Goal: Information Seeking & Learning: Learn about a topic

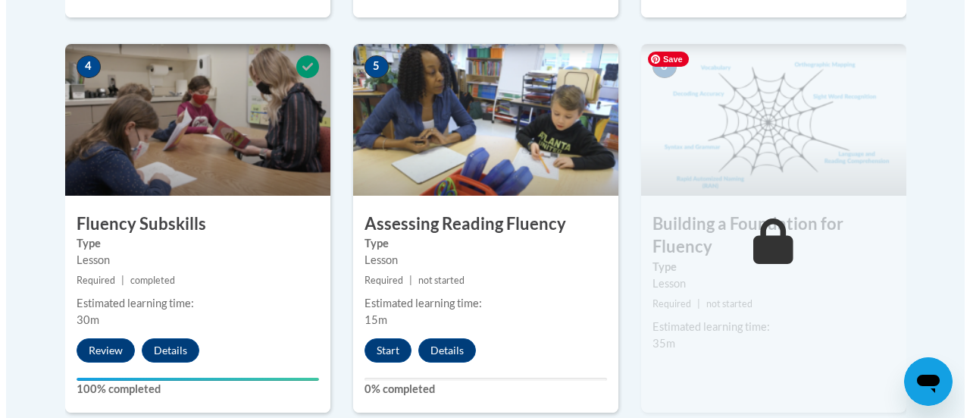
scroll to position [909, 0]
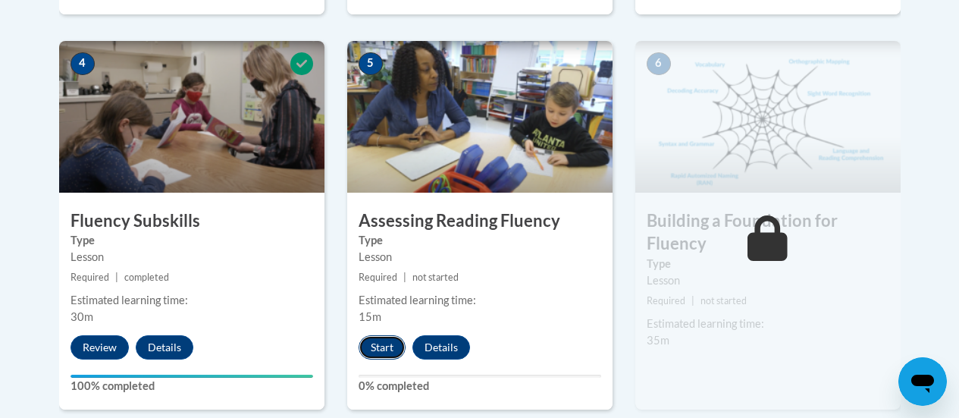
click at [380, 347] on button "Start" at bounding box center [381, 347] width 47 height 24
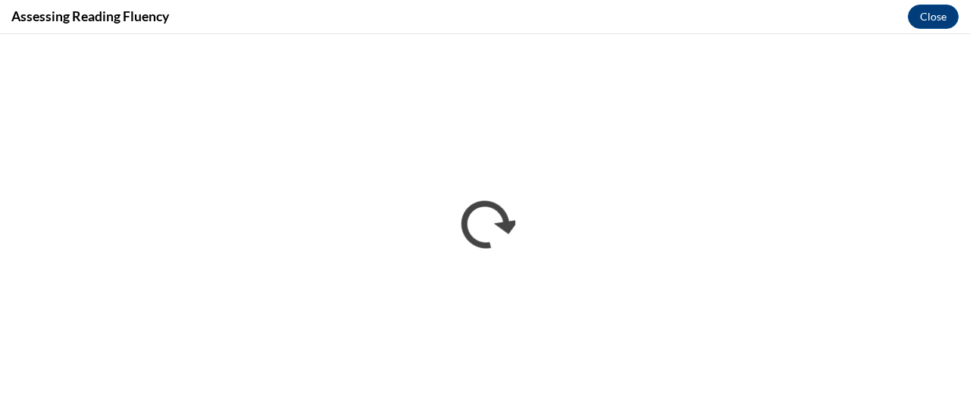
scroll to position [0, 0]
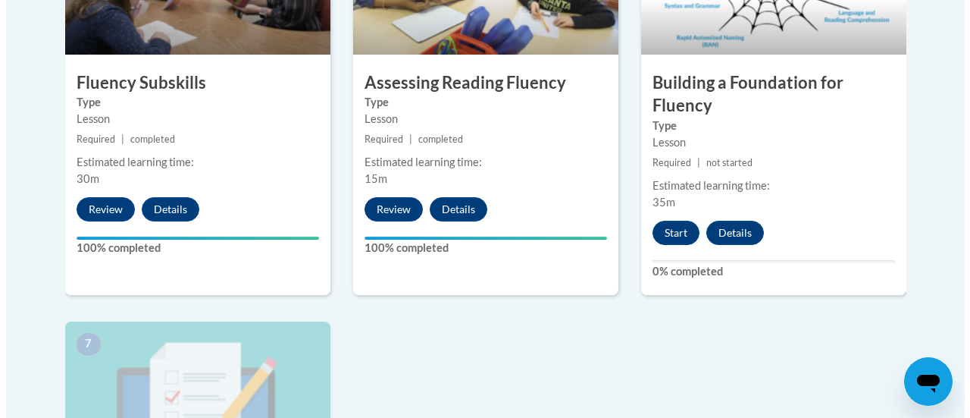
scroll to position [1061, 0]
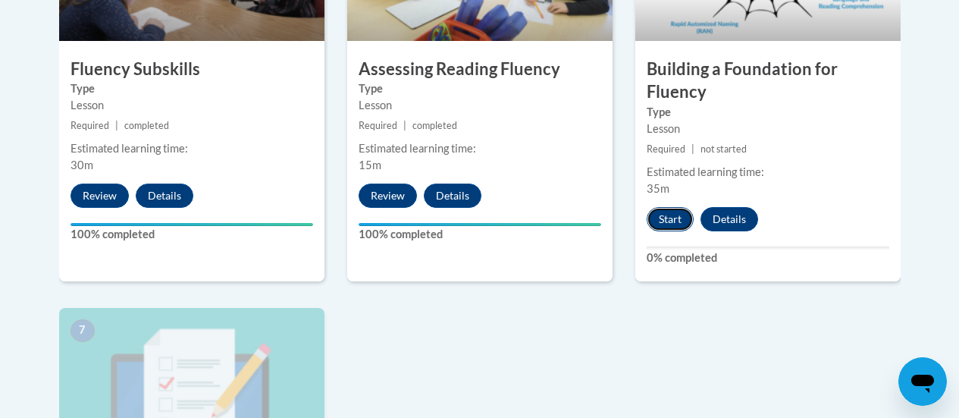
click at [668, 217] on button "Start" at bounding box center [669, 219] width 47 height 24
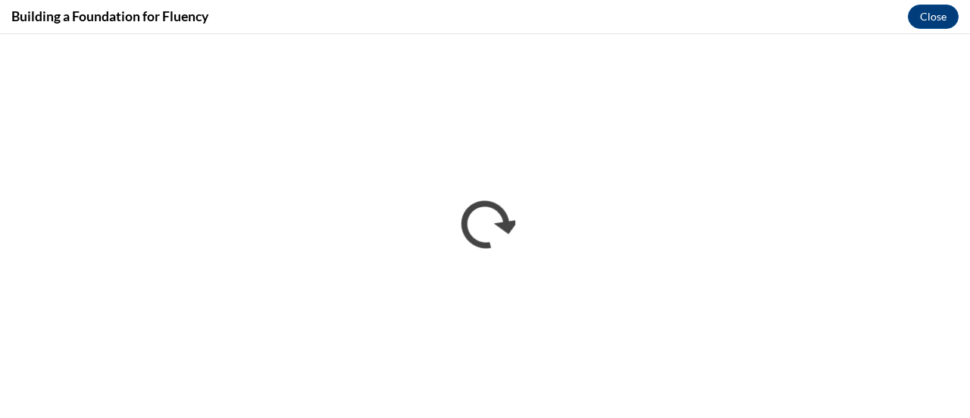
scroll to position [0, 0]
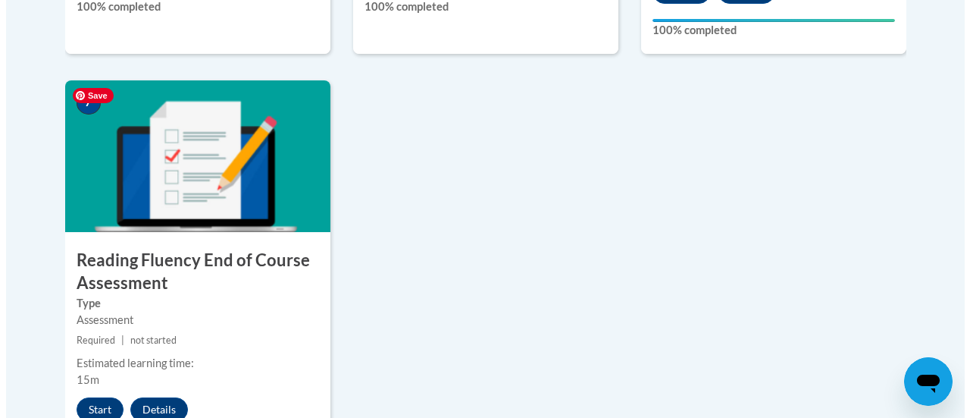
scroll to position [1440, 0]
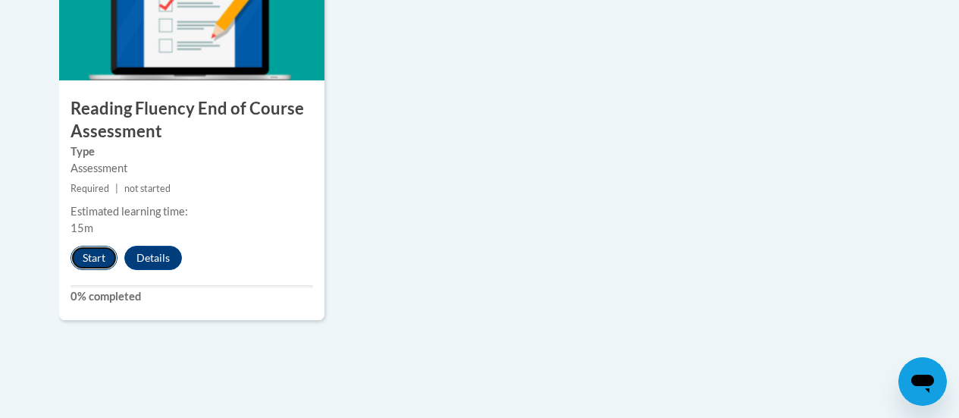
click at [90, 252] on button "Start" at bounding box center [93, 258] width 47 height 24
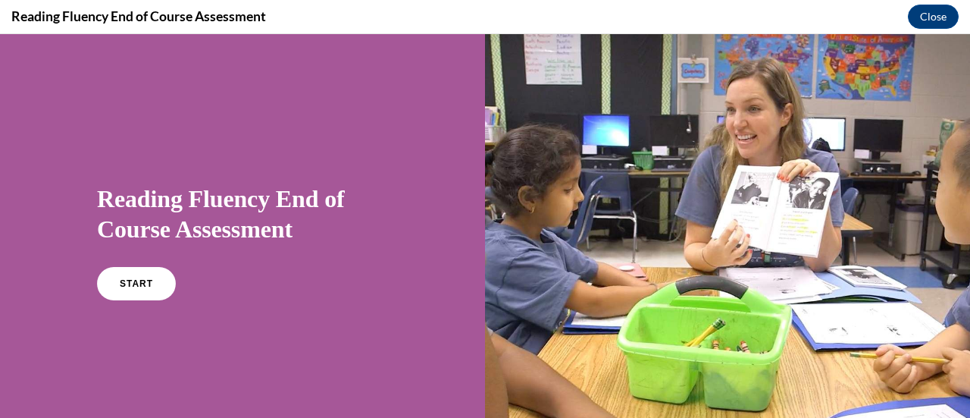
scroll to position [0, 0]
click at [136, 286] on span "START" at bounding box center [136, 283] width 35 height 11
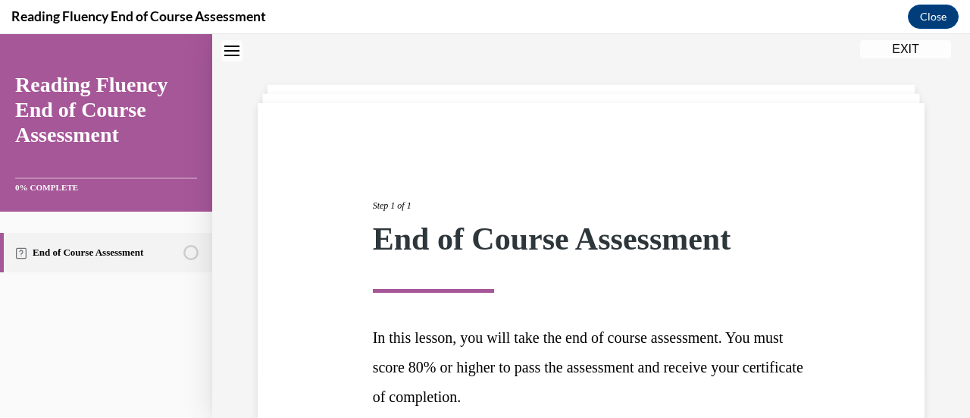
scroll to position [192, 0]
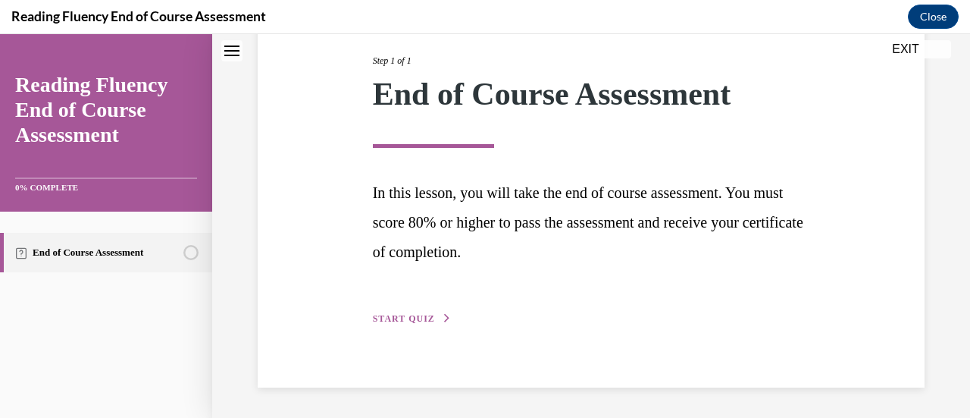
click at [408, 317] on span "START QUIZ" at bounding box center [404, 318] width 62 height 11
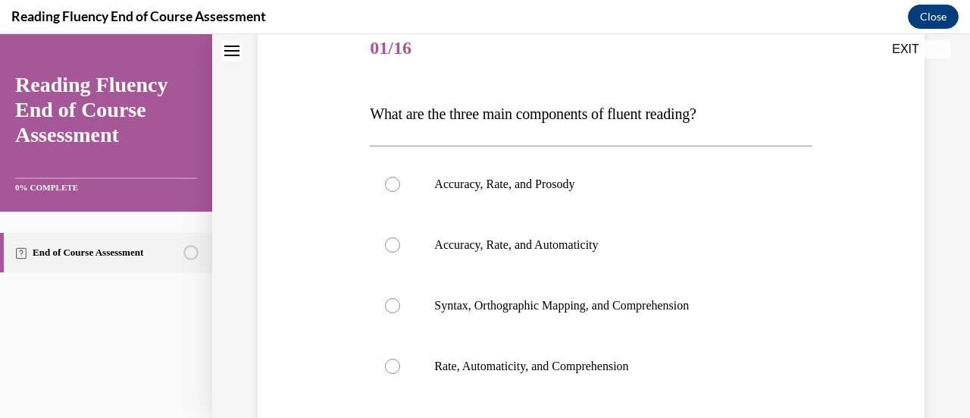
scroll to position [168, 0]
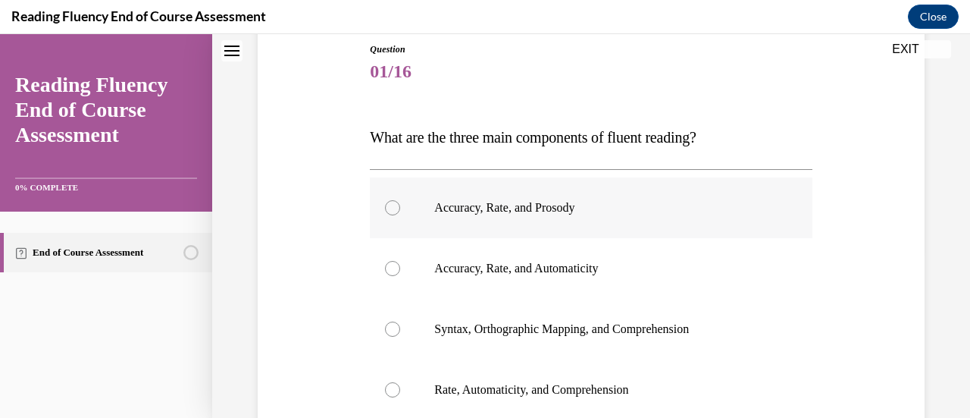
click at [397, 207] on div at bounding box center [392, 207] width 15 height 15
click at [397, 207] on input "Accuracy, Rate, and Prosody" at bounding box center [392, 207] width 15 height 15
radio input "true"
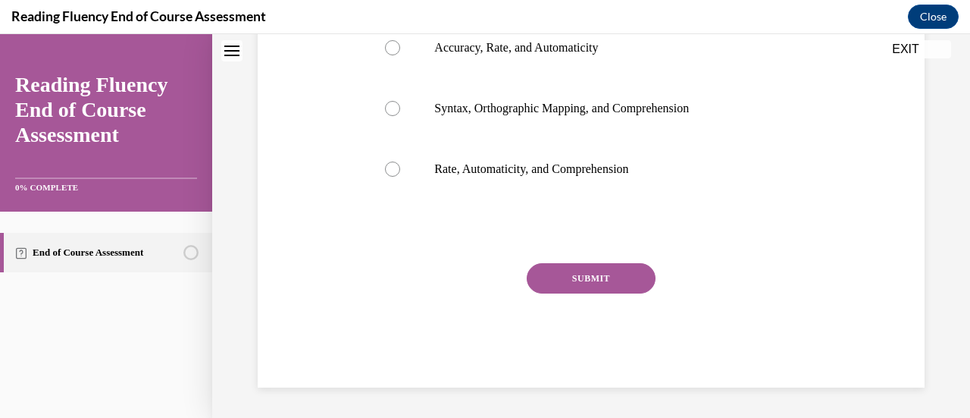
click at [571, 270] on button "SUBMIT" at bounding box center [591, 278] width 129 height 30
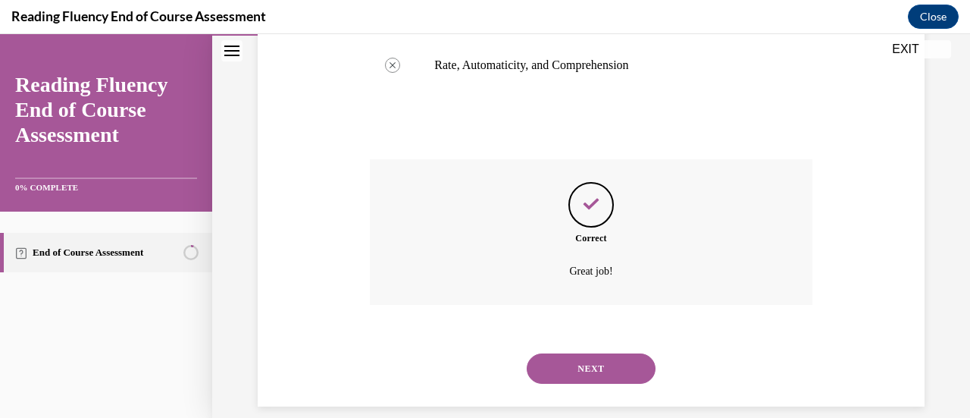
scroll to position [511, 0]
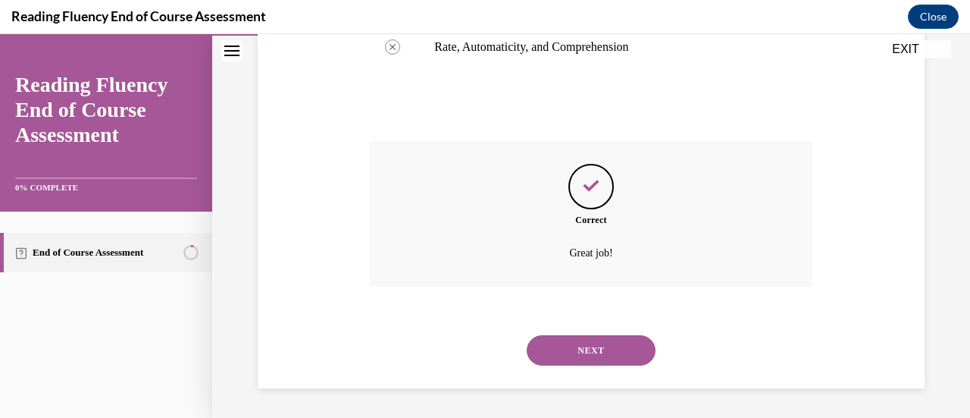
click at [584, 352] on button "NEXT" at bounding box center [591, 350] width 129 height 30
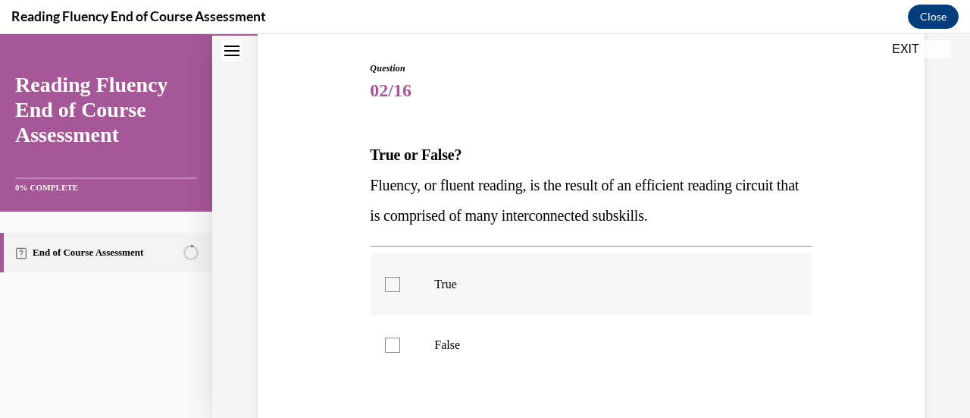
scroll to position [152, 0]
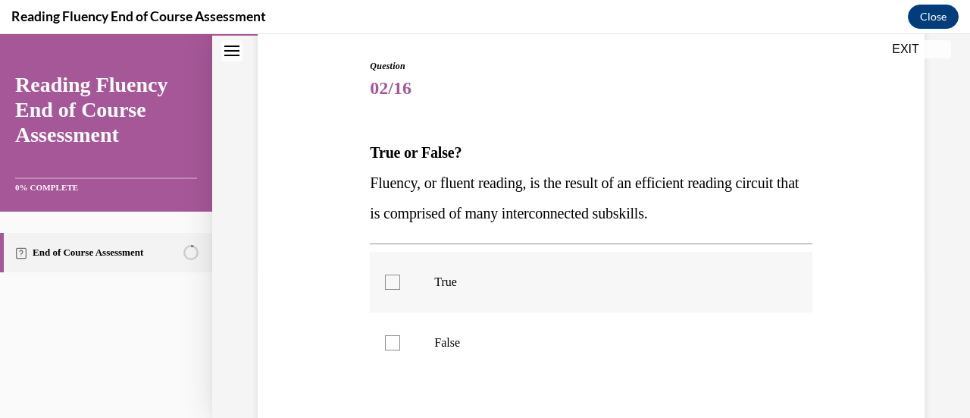
click at [395, 278] on div at bounding box center [392, 281] width 15 height 15
click at [395, 278] on input "True" at bounding box center [392, 281] width 15 height 15
checkbox input "true"
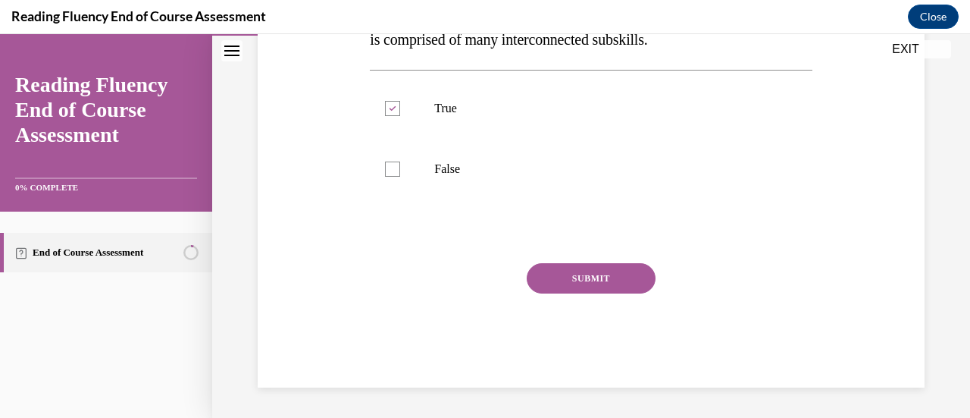
click at [564, 267] on button "SUBMIT" at bounding box center [591, 278] width 129 height 30
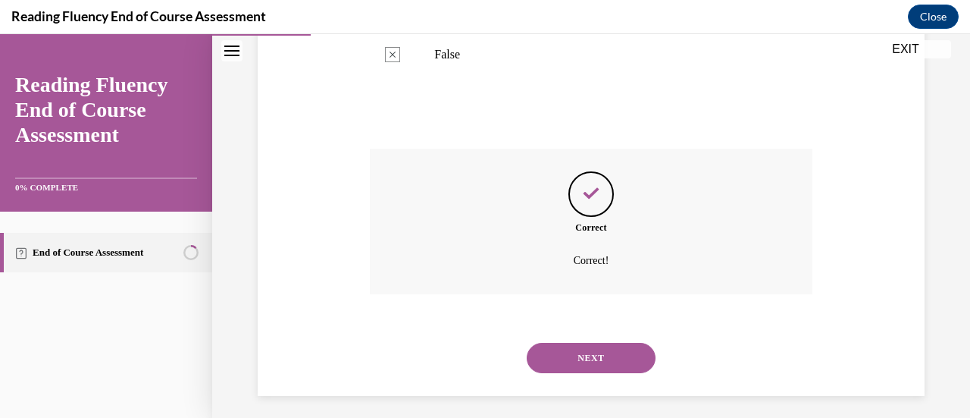
scroll to position [447, 0]
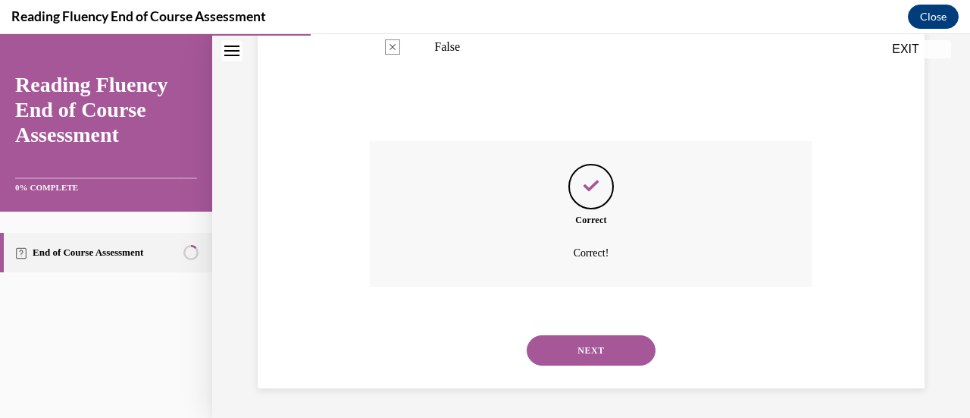
click at [598, 339] on button "NEXT" at bounding box center [591, 350] width 129 height 30
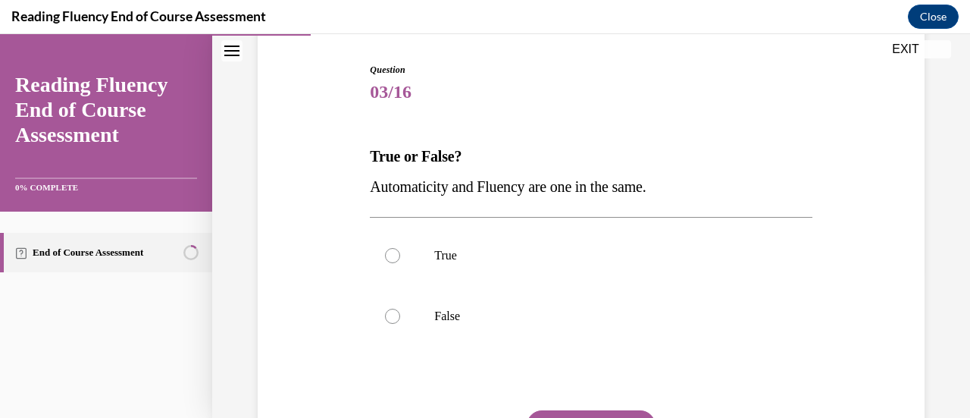
scroll to position [227, 0]
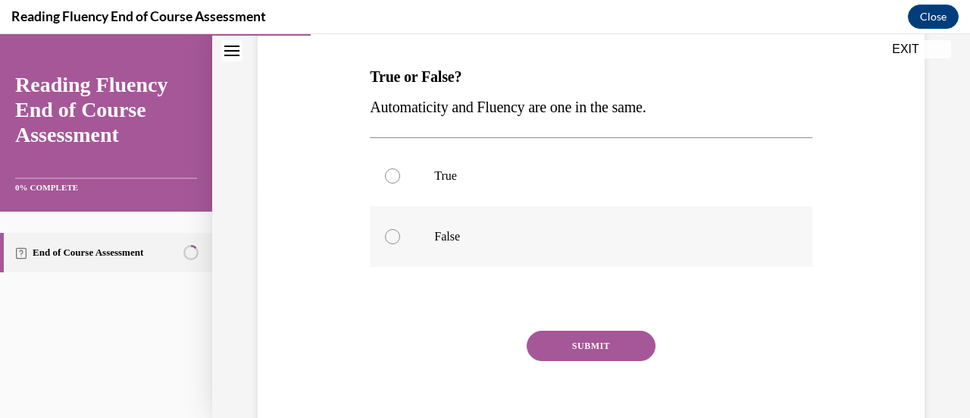
click at [398, 236] on div at bounding box center [392, 236] width 15 height 15
click at [398, 236] on input "False" at bounding box center [392, 236] width 15 height 15
radio input "true"
click at [587, 347] on button "SUBMIT" at bounding box center [591, 345] width 129 height 30
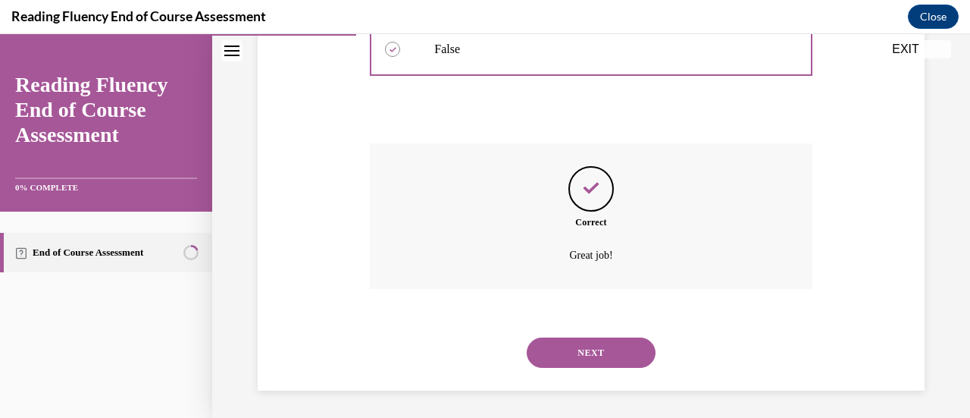
scroll to position [417, 0]
click at [571, 346] on button "NEXT" at bounding box center [591, 350] width 129 height 30
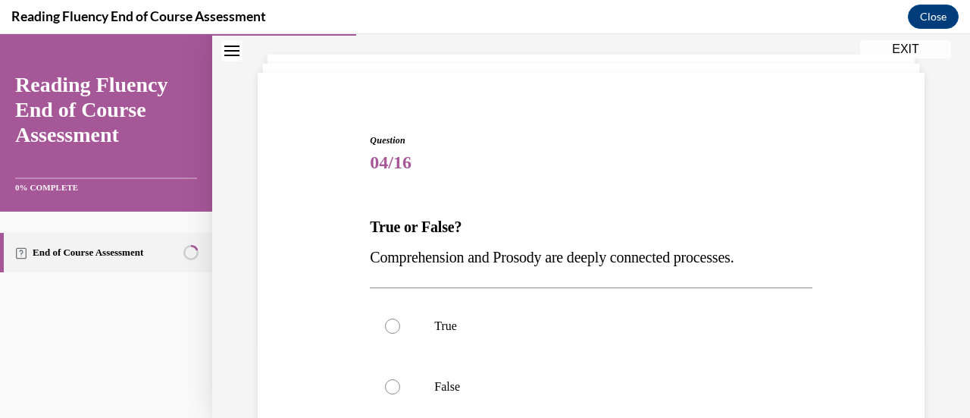
scroll to position [152, 0]
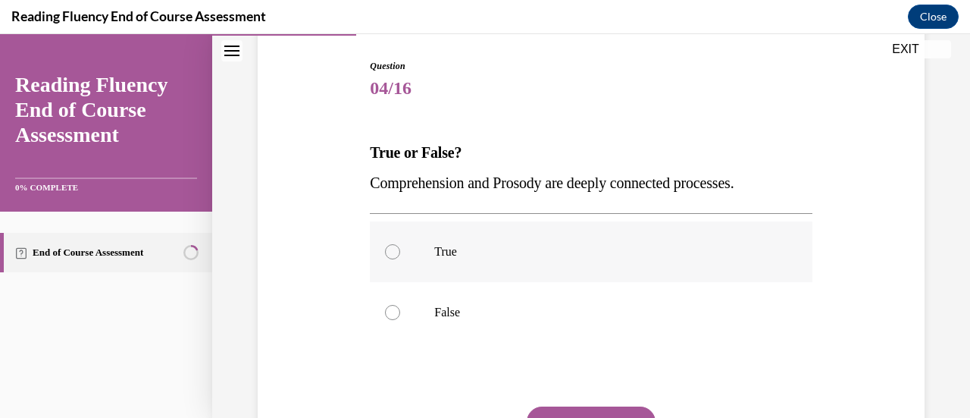
click at [391, 257] on div at bounding box center [392, 251] width 15 height 15
click at [391, 257] on input "True" at bounding box center [392, 251] width 15 height 15
radio input "true"
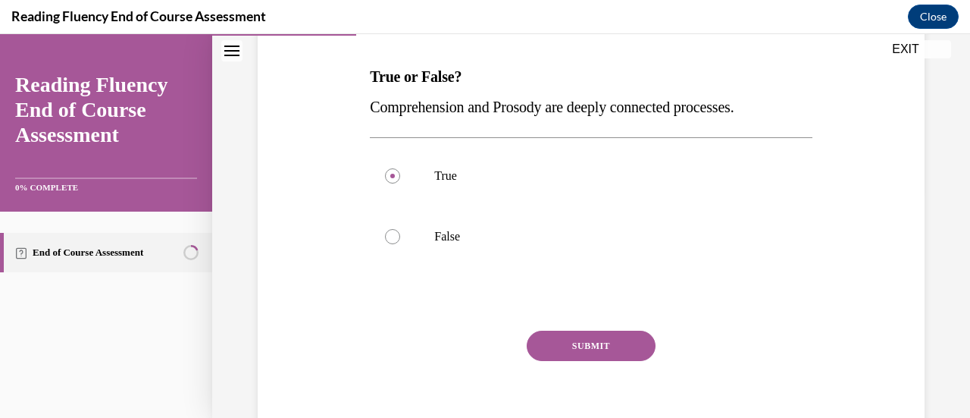
click at [598, 354] on button "SUBMIT" at bounding box center [591, 345] width 129 height 30
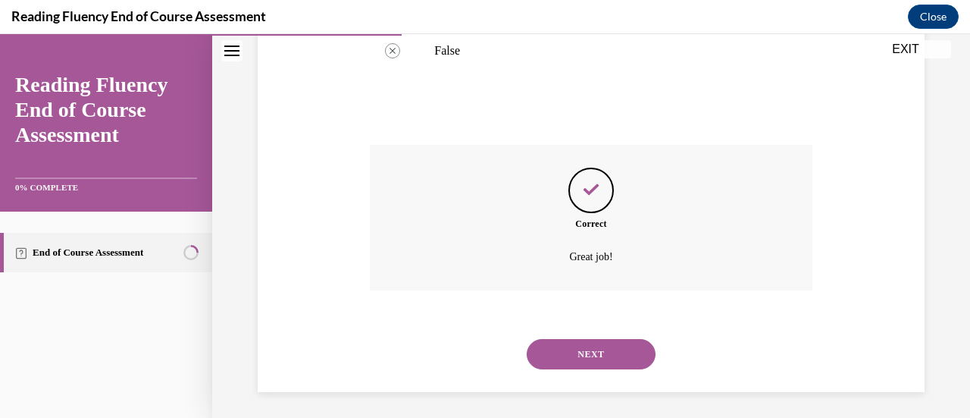
scroll to position [417, 0]
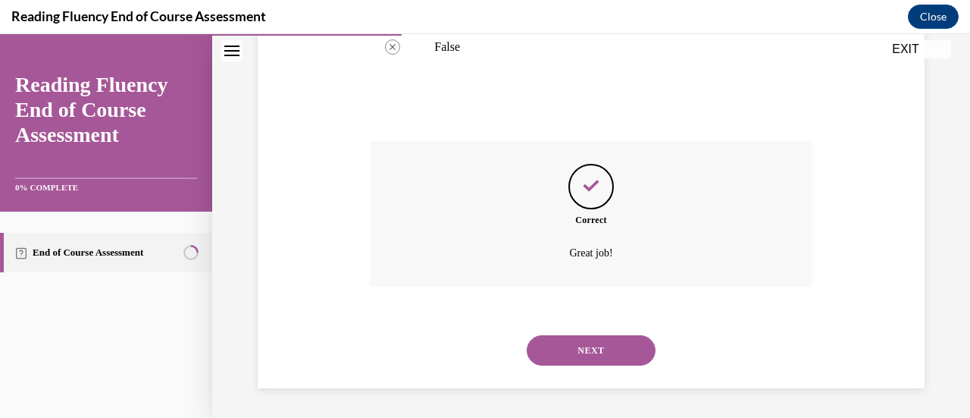
click at [576, 345] on button "NEXT" at bounding box center [591, 350] width 129 height 30
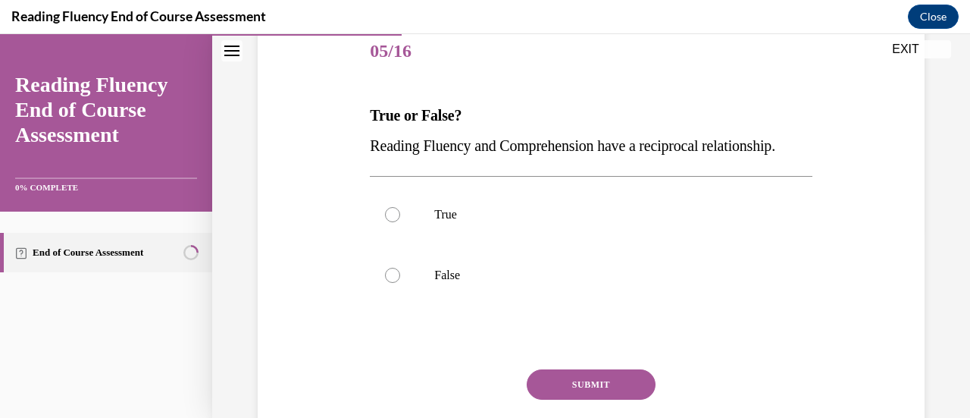
scroll to position [227, 0]
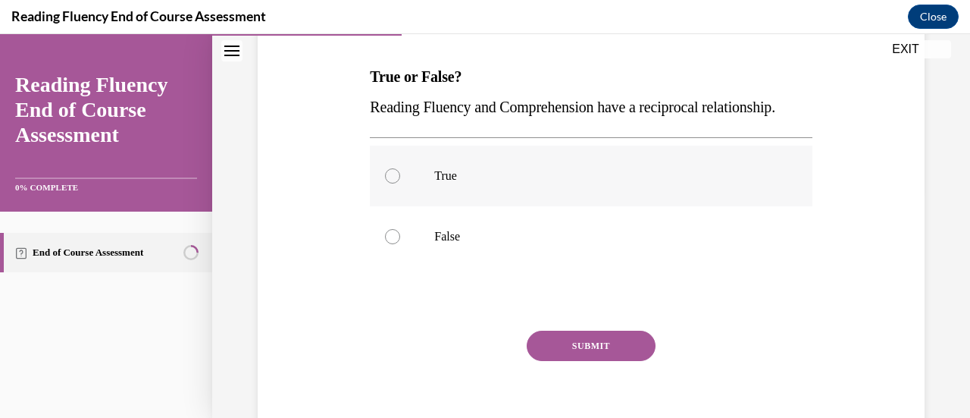
click at [386, 183] on div at bounding box center [392, 175] width 15 height 15
click at [386, 183] on input "True" at bounding box center [392, 175] width 15 height 15
radio input "true"
click at [586, 361] on button "SUBMIT" at bounding box center [591, 345] width 129 height 30
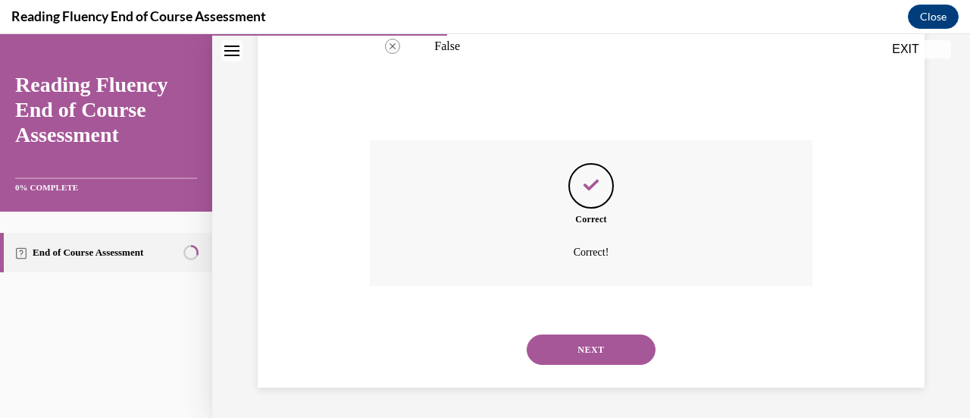
scroll to position [447, 0]
click at [578, 349] on button "NEXT" at bounding box center [591, 349] width 129 height 30
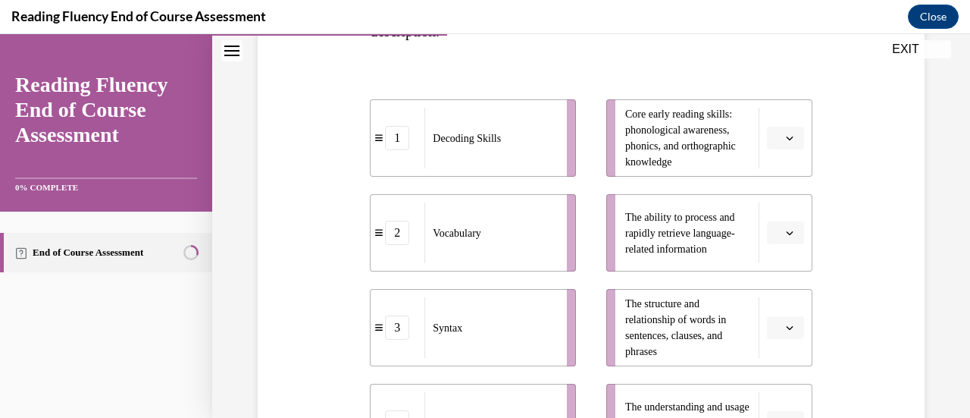
scroll to position [379, 0]
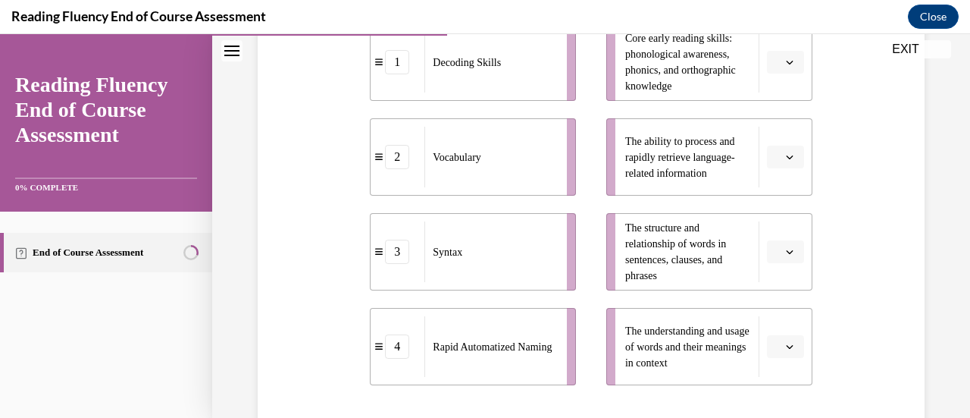
click at [686, 162] on span "The ability to process and rapidly retrieve language-related information" at bounding box center [688, 157] width 126 height 48
drag, startPoint x: 779, startPoint y: 158, endPoint x: 688, endPoint y: 202, distance: 101.0
click at [681, 205] on ul "Core early reading skills: phonological awareness, phonics, and orthographic kn…" at bounding box center [701, 203] width 221 height 361
click at [786, 155] on icon "button" at bounding box center [790, 157] width 8 height 8
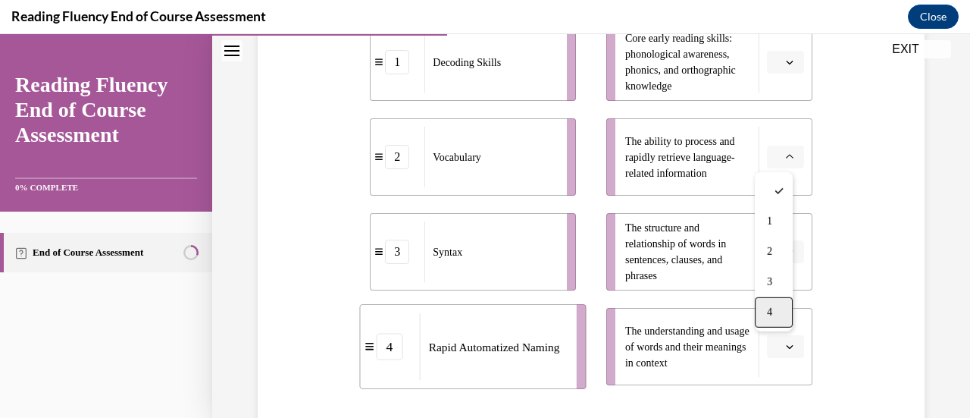
click at [788, 309] on div "4" at bounding box center [774, 312] width 38 height 30
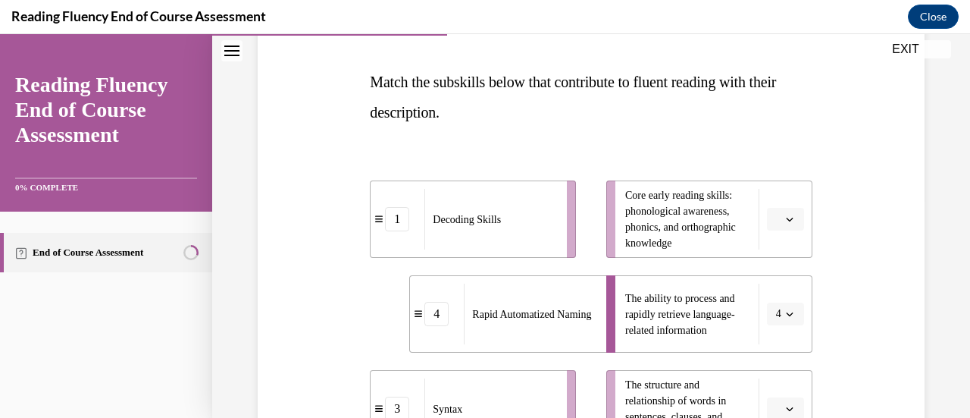
scroll to position [227, 0]
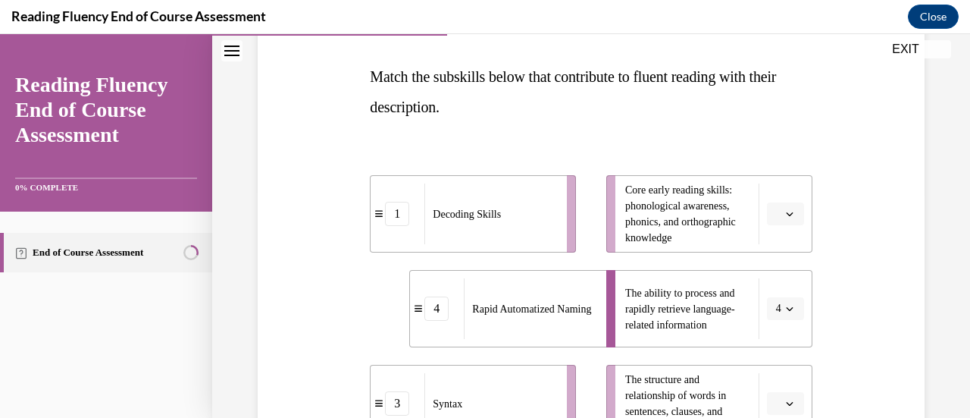
click at [786, 210] on icon "button" at bounding box center [790, 214] width 8 height 8
click at [784, 277] on div "1" at bounding box center [774, 278] width 38 height 30
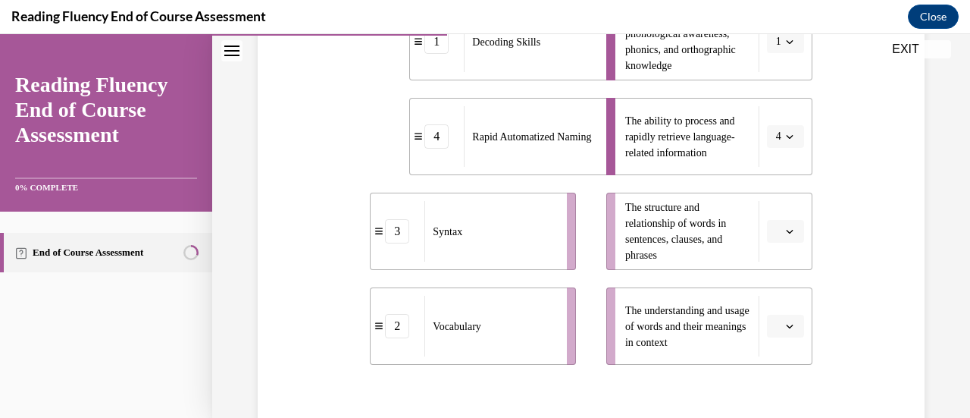
scroll to position [455, 0]
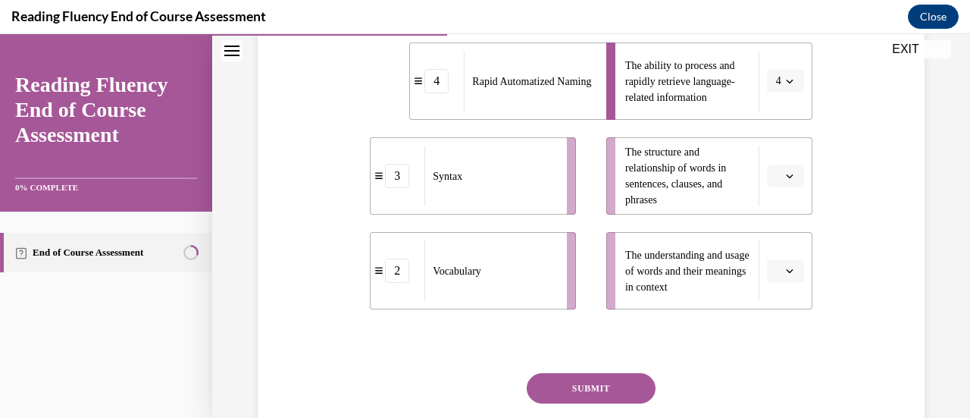
click at [786, 267] on icon "button" at bounding box center [790, 271] width 8 height 8
click at [779, 183] on div "2" at bounding box center [774, 176] width 38 height 30
click at [784, 180] on span "button" at bounding box center [789, 176] width 11 height 11
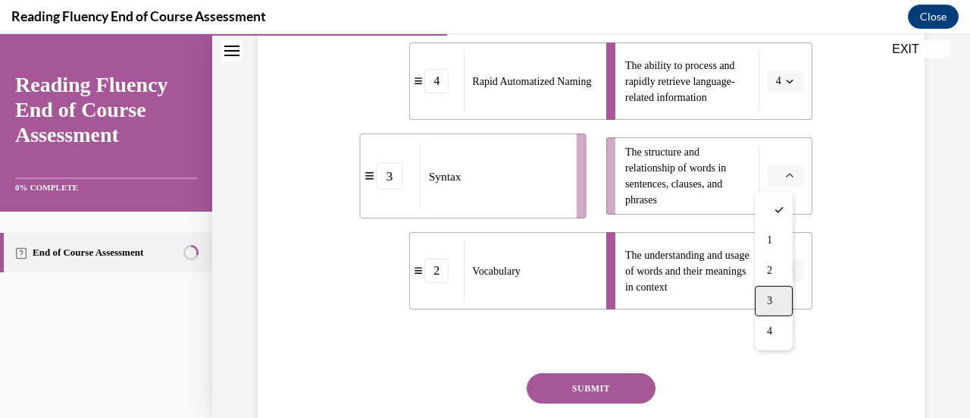
click at [776, 298] on div "3" at bounding box center [774, 301] width 38 height 30
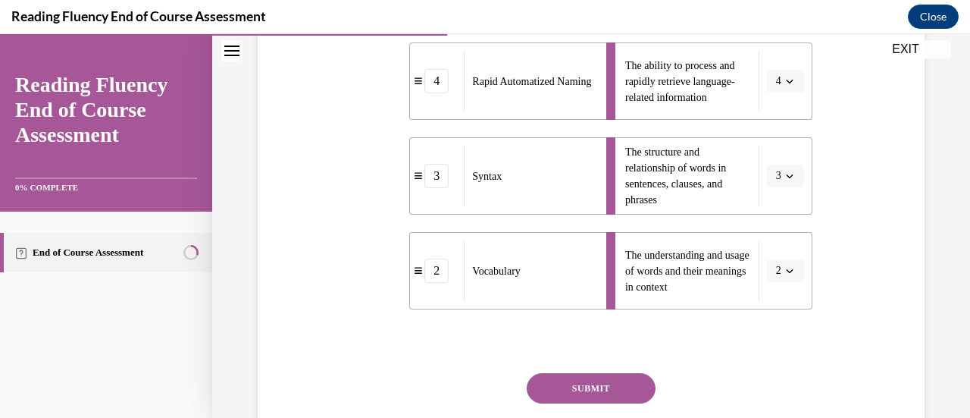
click at [618, 385] on button "SUBMIT" at bounding box center [591, 388] width 129 height 30
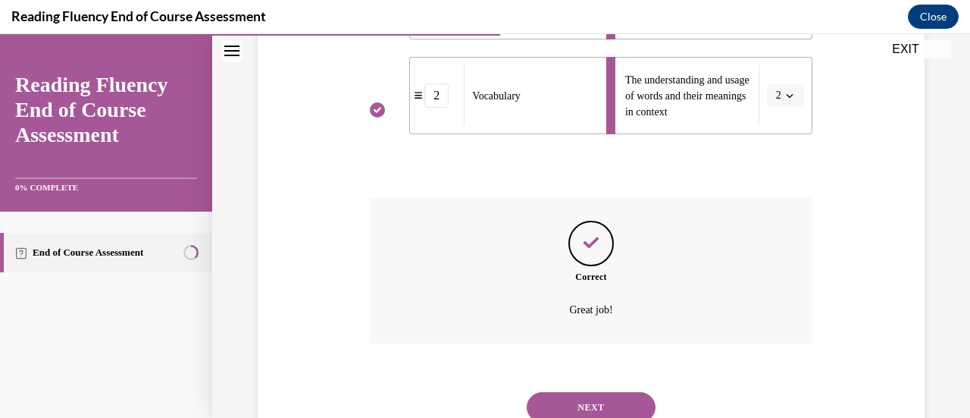
scroll to position [687, 0]
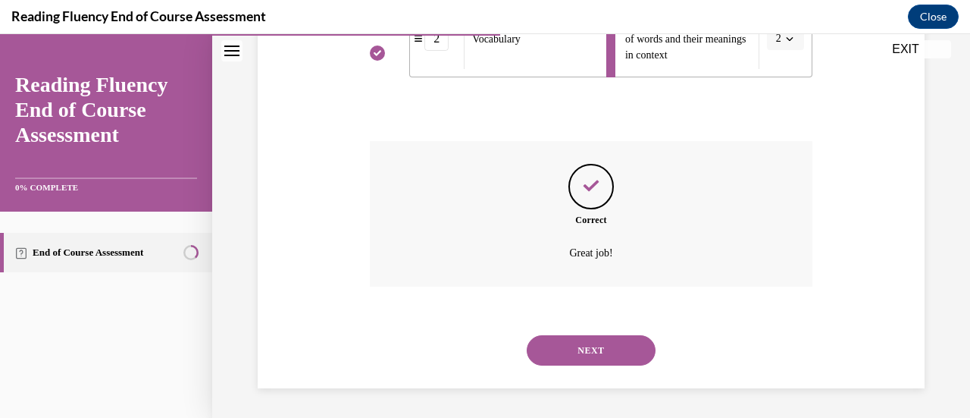
click at [614, 338] on button "NEXT" at bounding box center [591, 350] width 129 height 30
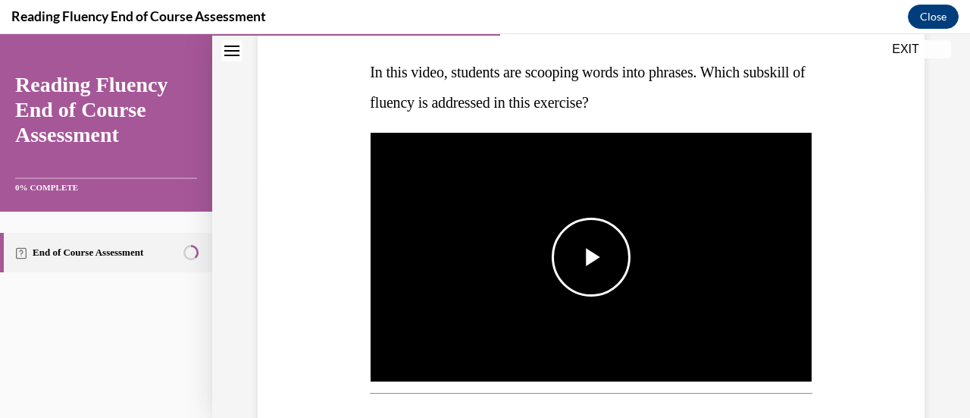
scroll to position [228, 0]
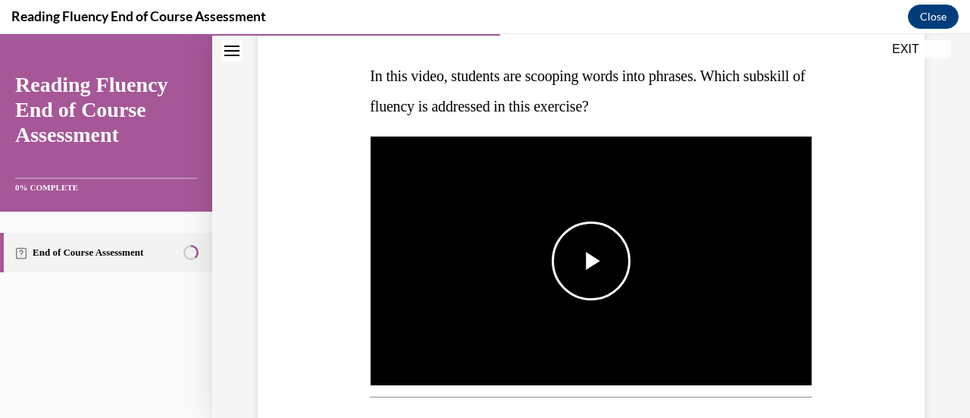
click at [591, 261] on span "Video player" at bounding box center [591, 261] width 0 height 0
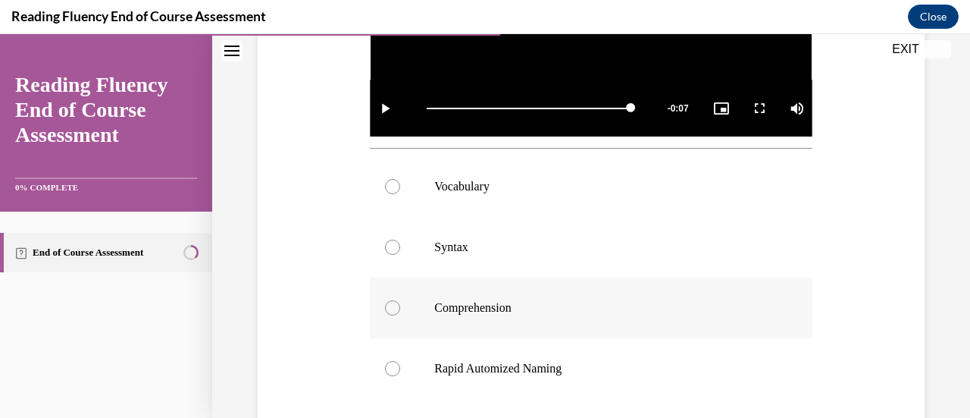
scroll to position [455, 0]
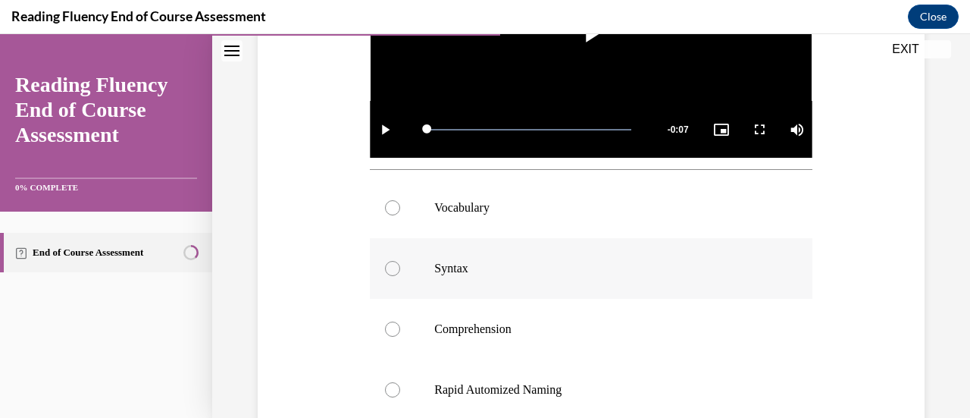
click at [391, 266] on div at bounding box center [392, 268] width 15 height 15
click at [391, 266] on input "Syntax" at bounding box center [392, 268] width 15 height 15
radio input "true"
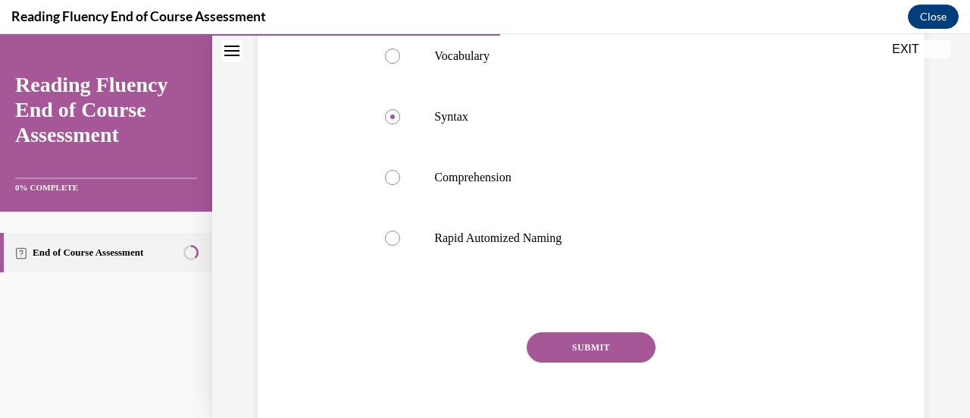
click at [562, 340] on button "SUBMIT" at bounding box center [591, 347] width 129 height 30
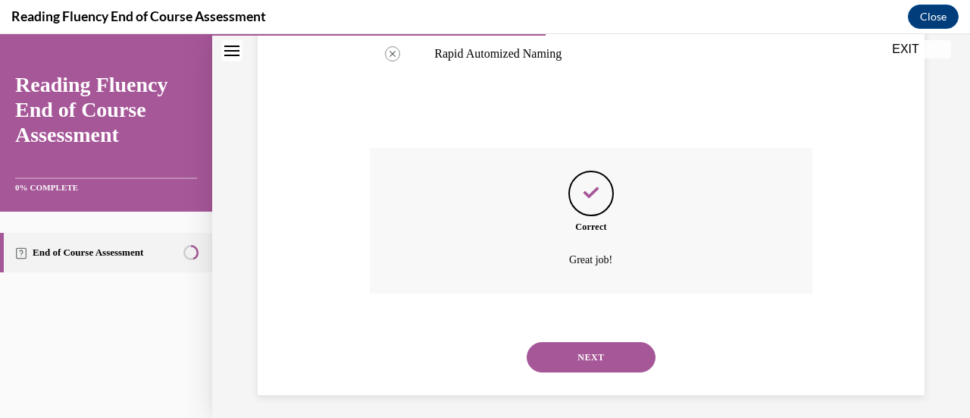
scroll to position [794, 0]
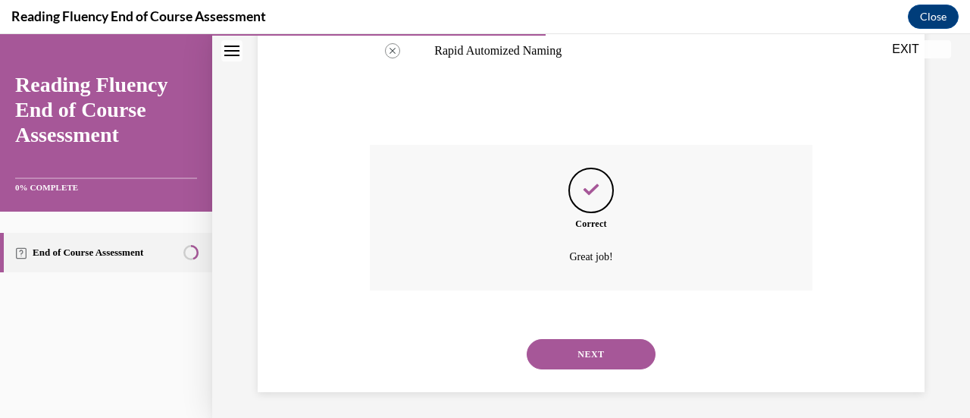
click at [562, 339] on button "NEXT" at bounding box center [591, 354] width 129 height 30
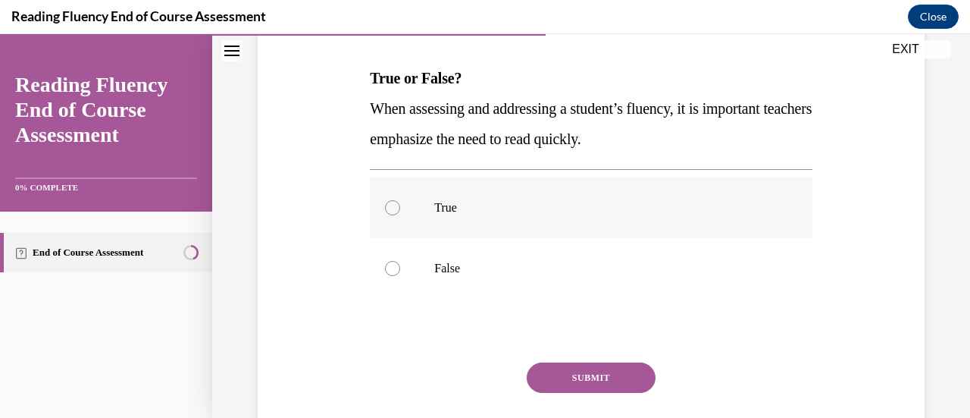
scroll to position [227, 0]
click at [393, 265] on div at bounding box center [392, 266] width 15 height 15
click at [393, 265] on input "False" at bounding box center [392, 266] width 15 height 15
radio input "true"
click at [587, 383] on button "SUBMIT" at bounding box center [591, 376] width 129 height 30
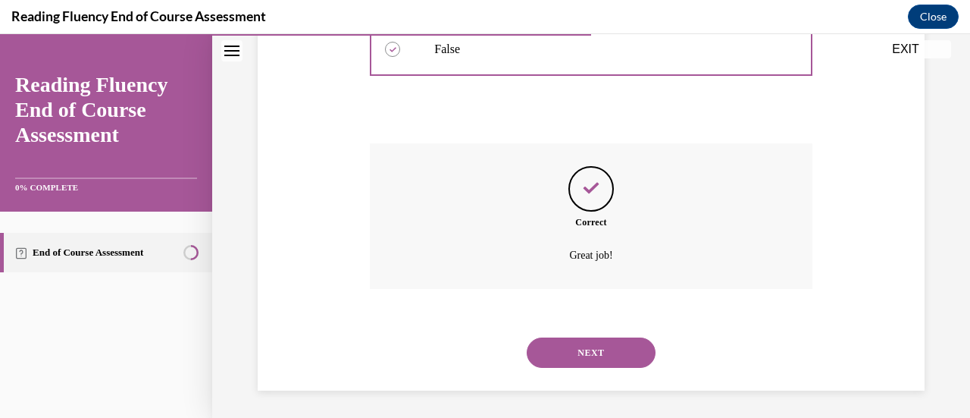
scroll to position [447, 0]
click at [582, 349] on button "NEXT" at bounding box center [591, 350] width 129 height 30
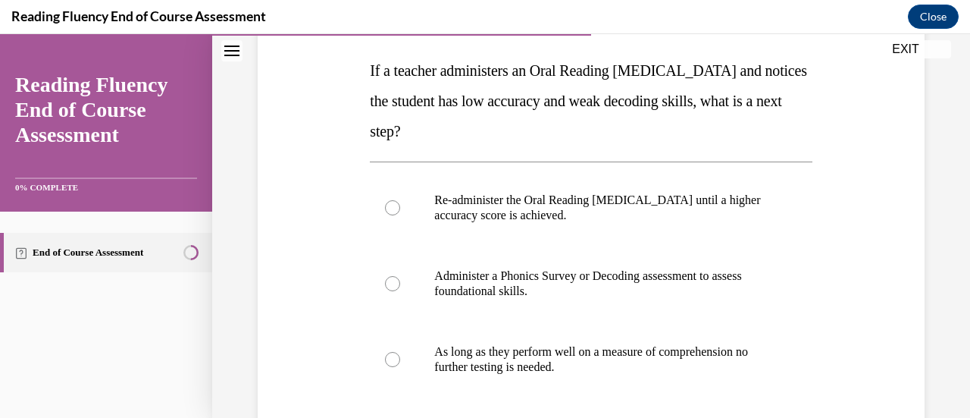
scroll to position [227, 0]
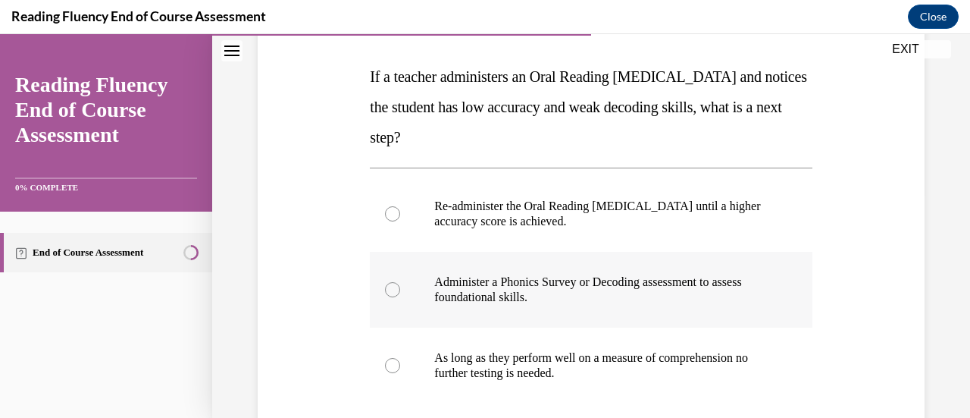
click at [395, 290] on div at bounding box center [392, 289] width 15 height 15
click at [395, 290] on input "Administer a Phonics Survey or Decoding assessment to assess foundational skill…" at bounding box center [392, 289] width 15 height 15
radio input "true"
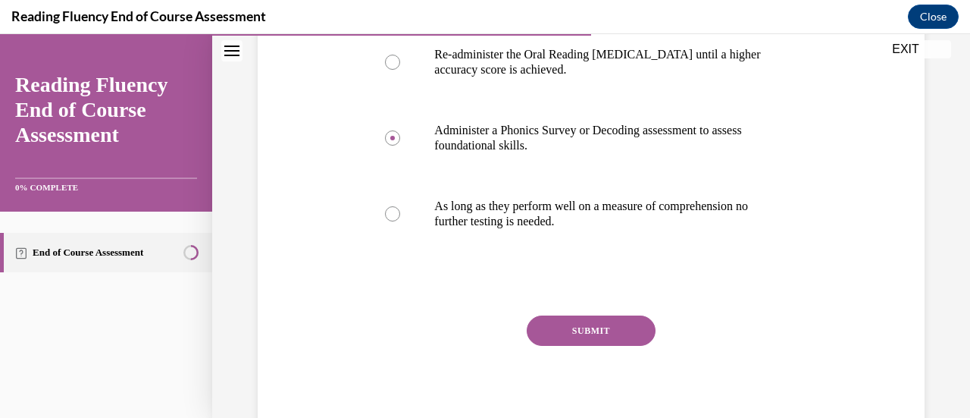
scroll to position [431, 0]
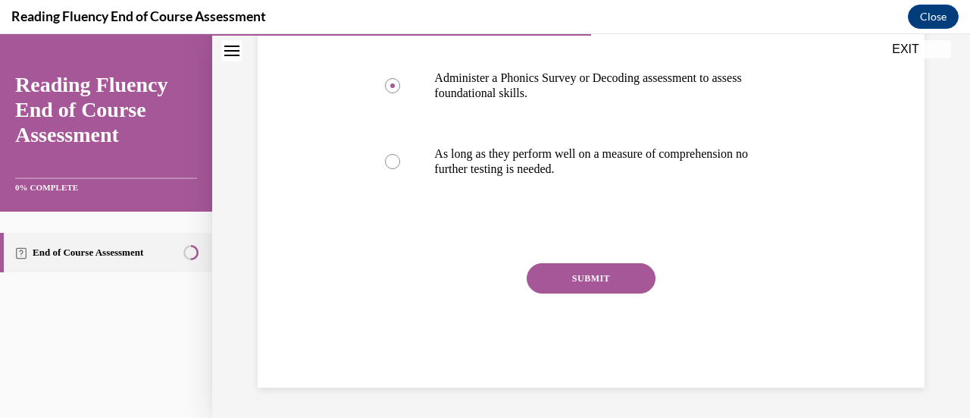
click at [568, 271] on button "SUBMIT" at bounding box center [591, 278] width 129 height 30
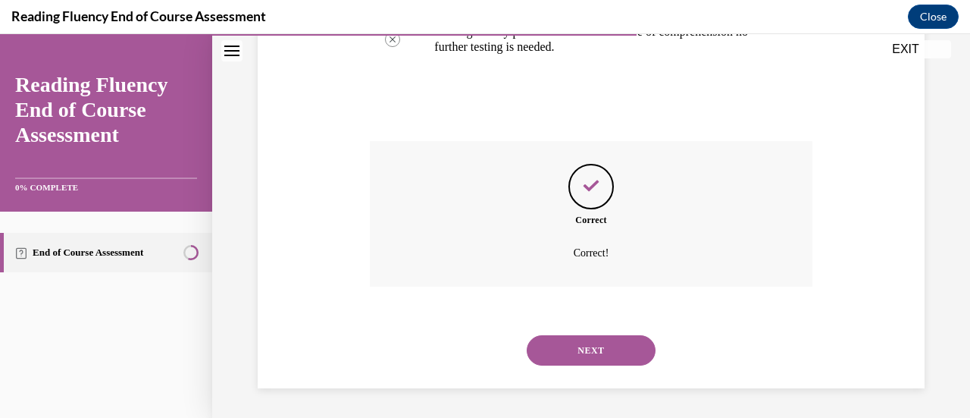
scroll to position [553, 0]
click at [582, 343] on button "NEXT" at bounding box center [591, 350] width 129 height 30
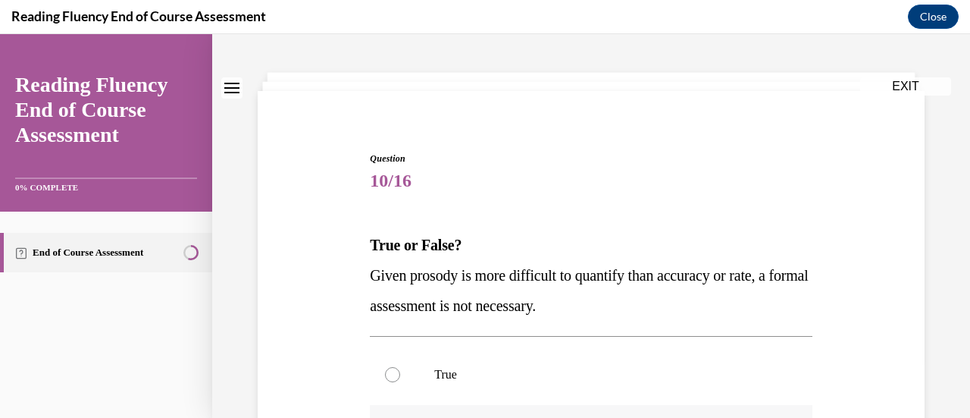
scroll to position [152, 0]
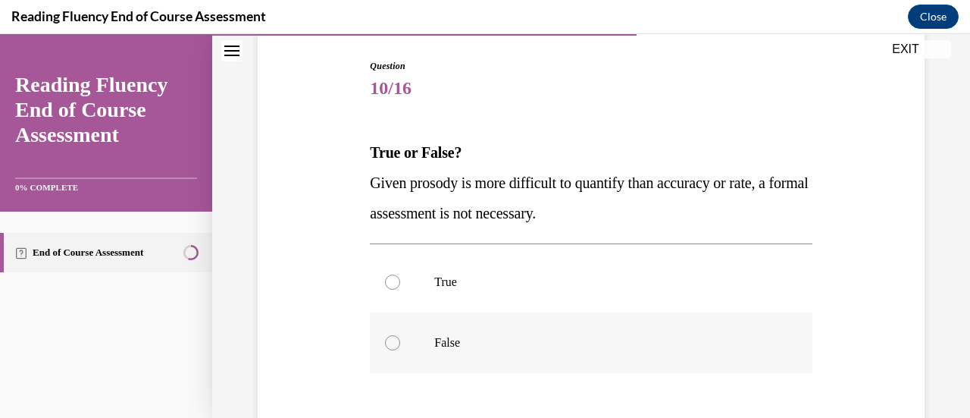
click at [392, 343] on div at bounding box center [392, 342] width 15 height 15
click at [392, 343] on input "False" at bounding box center [392, 342] width 15 height 15
radio input "true"
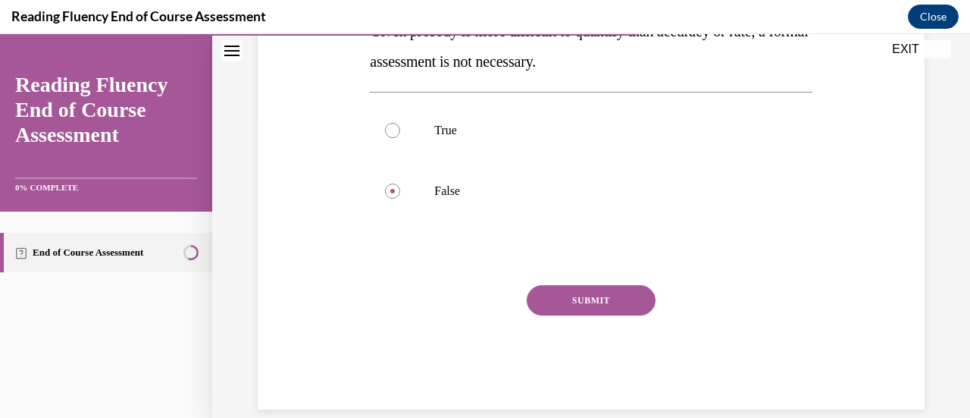
click at [547, 289] on button "SUBMIT" at bounding box center [591, 300] width 129 height 30
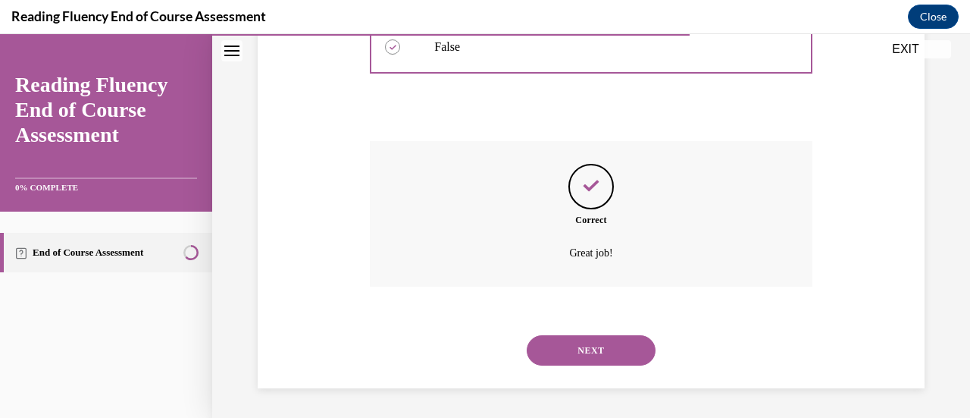
scroll to position [447, 0]
click at [565, 353] on button "NEXT" at bounding box center [591, 350] width 129 height 30
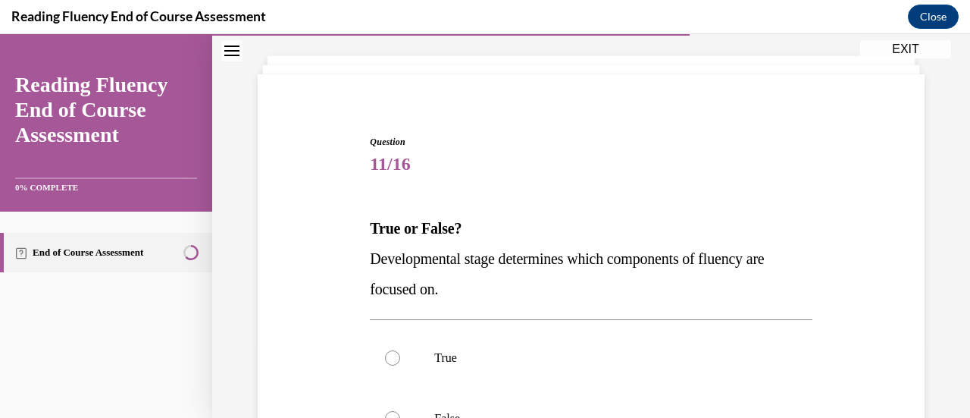
scroll to position [152, 0]
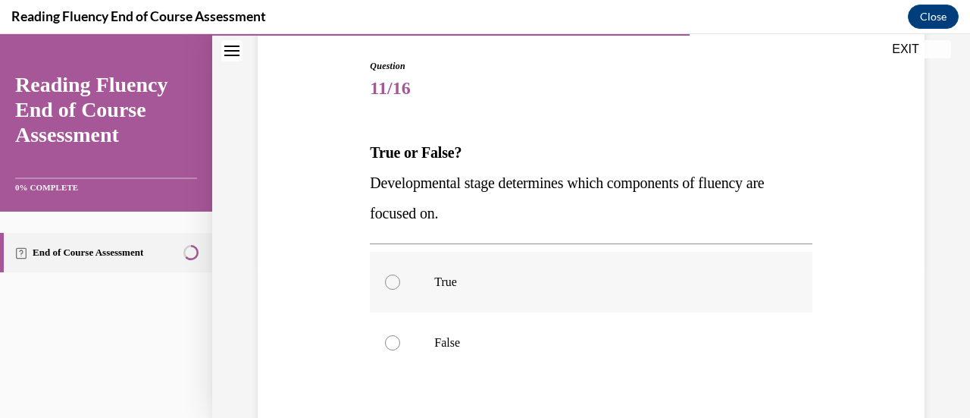
click at [392, 284] on div at bounding box center [392, 281] width 15 height 15
click at [392, 284] on input "True" at bounding box center [392, 281] width 15 height 15
radio input "true"
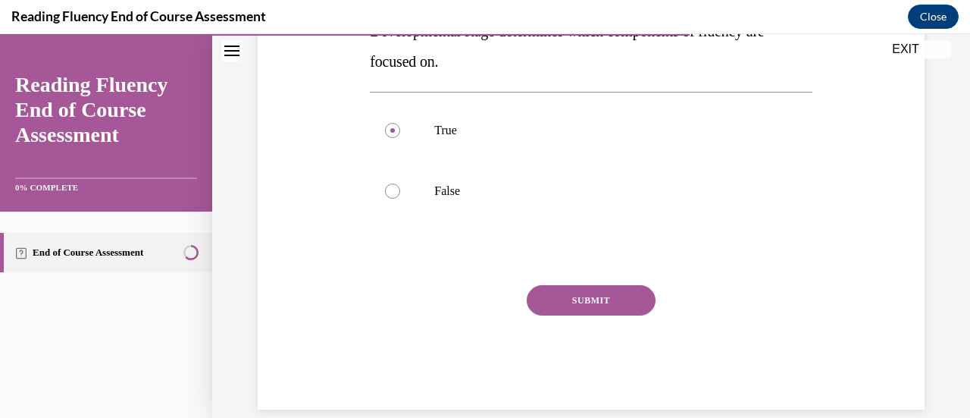
click at [584, 297] on button "SUBMIT" at bounding box center [591, 300] width 129 height 30
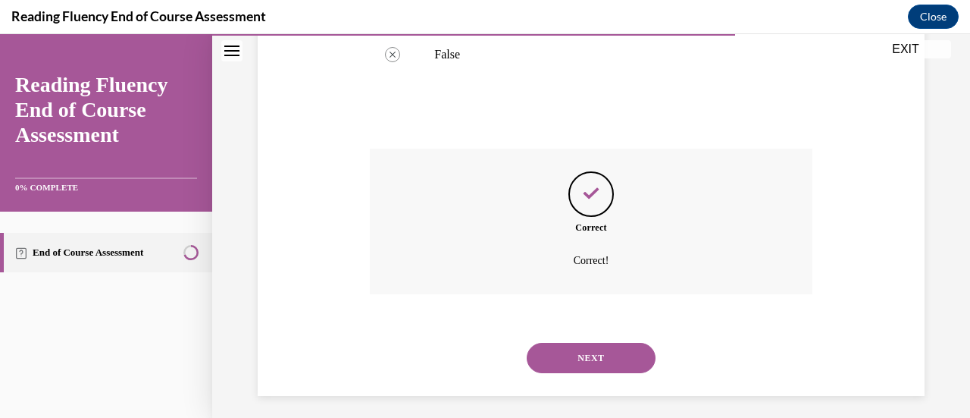
scroll to position [447, 0]
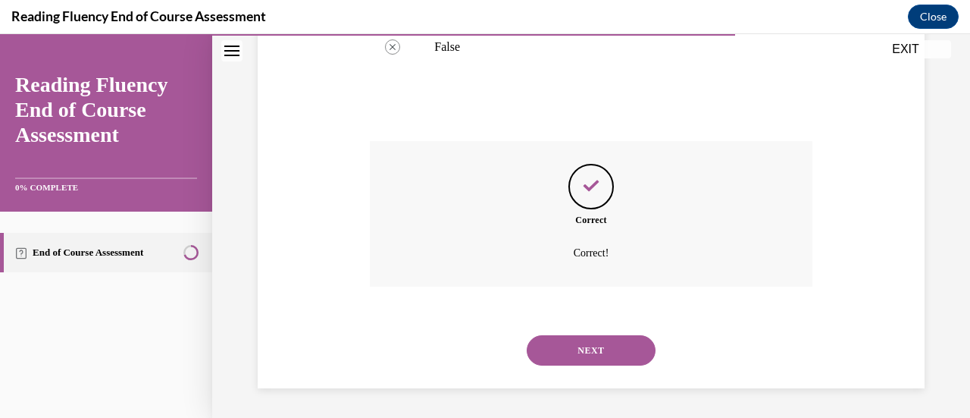
click at [589, 343] on button "NEXT" at bounding box center [591, 350] width 129 height 30
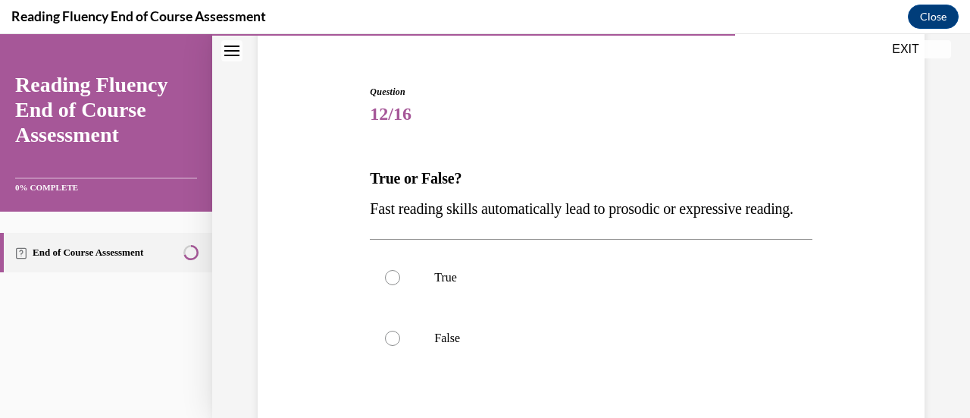
scroll to position [152, 0]
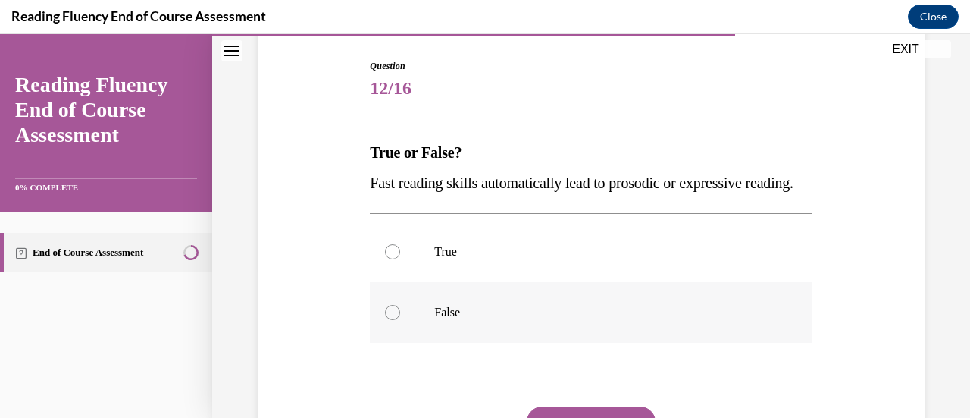
click at [390, 320] on div at bounding box center [392, 312] width 15 height 15
click at [390, 320] on input "False" at bounding box center [392, 312] width 15 height 15
radio input "true"
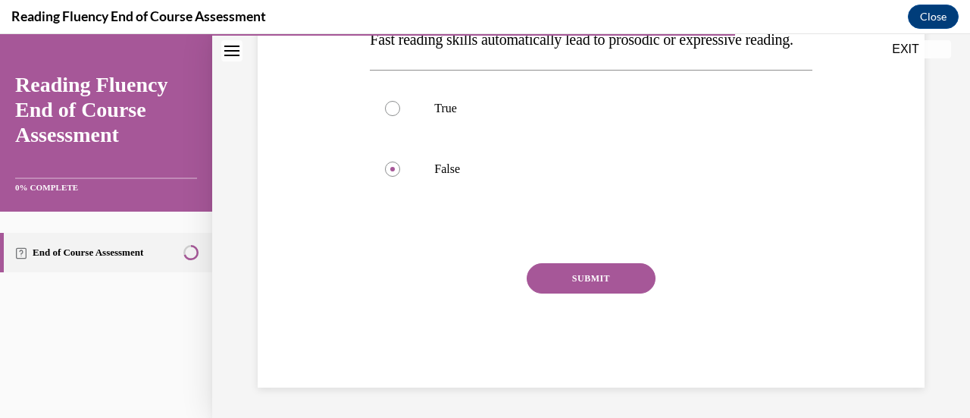
click at [574, 293] on button "SUBMIT" at bounding box center [591, 278] width 129 height 30
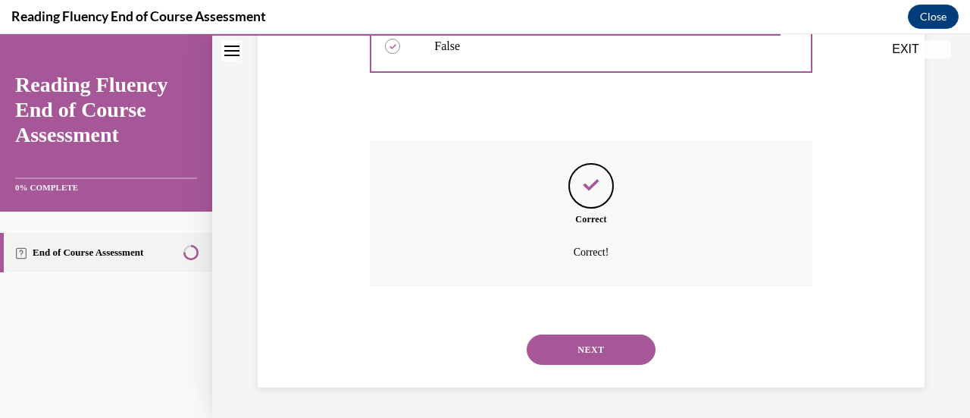
scroll to position [447, 0]
click at [581, 355] on button "NEXT" at bounding box center [591, 349] width 129 height 30
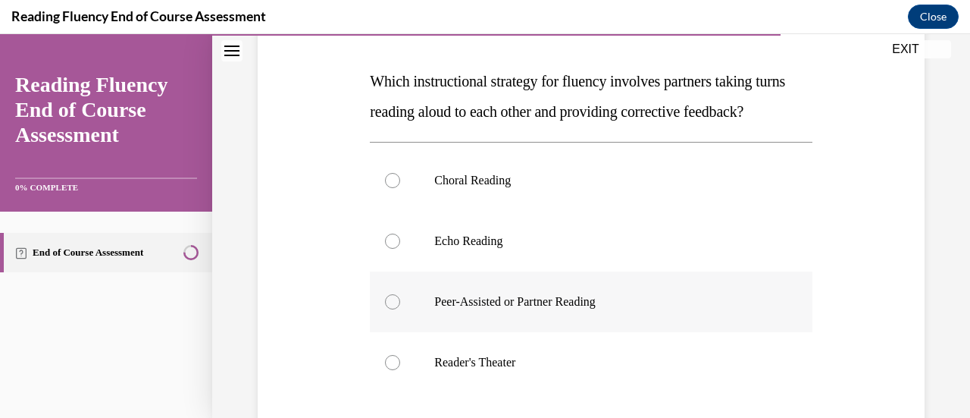
scroll to position [227, 0]
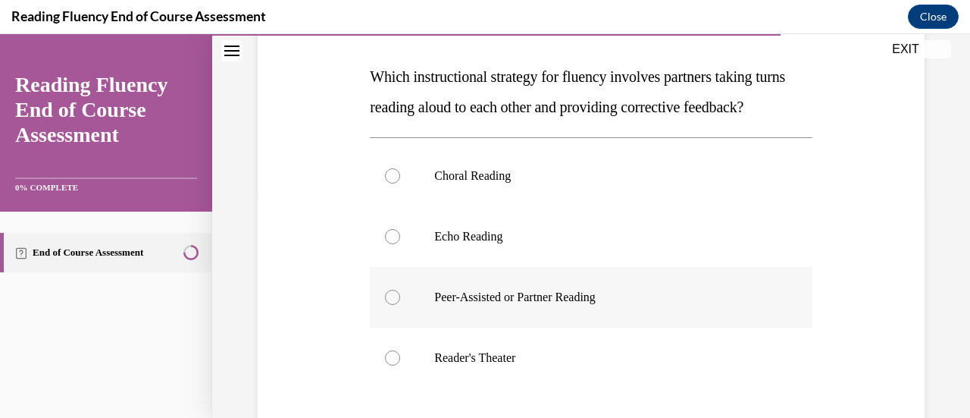
click at [397, 305] on div at bounding box center [392, 296] width 15 height 15
click at [397, 305] on input "Peer-Assisted or Partner Reading" at bounding box center [392, 296] width 15 height 15
radio input "true"
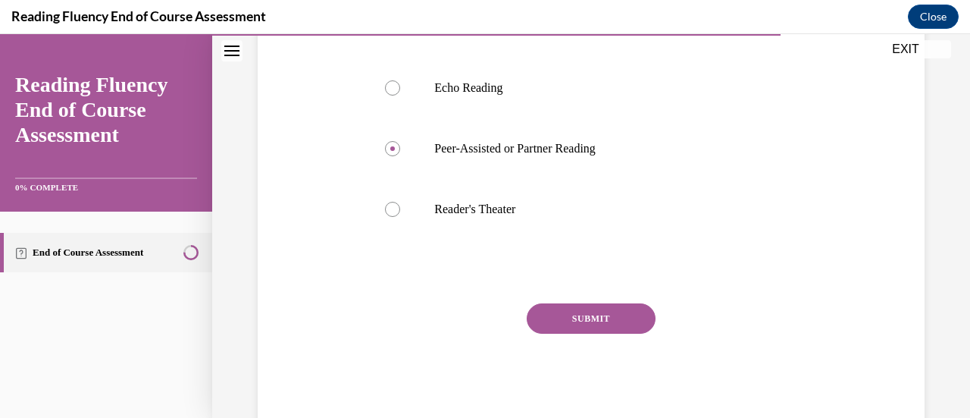
scroll to position [379, 0]
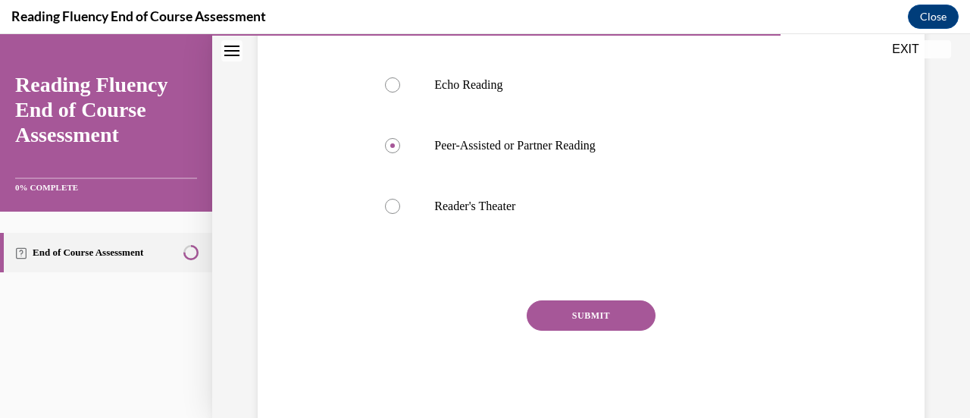
click at [602, 330] on button "SUBMIT" at bounding box center [591, 315] width 129 height 30
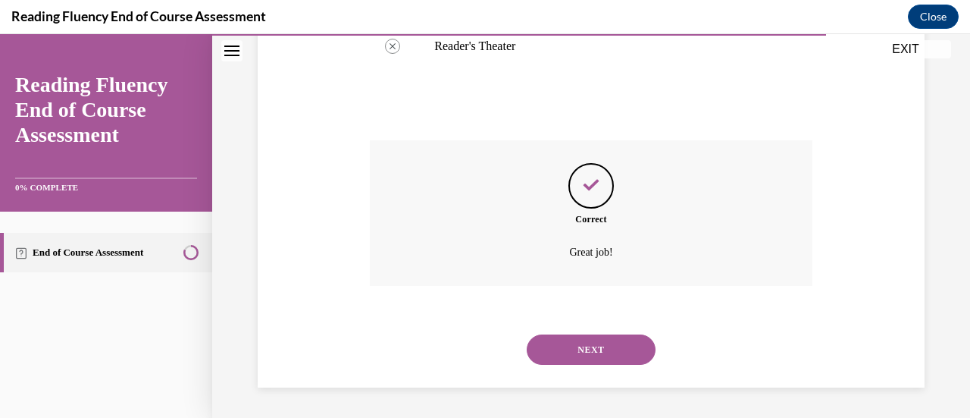
click at [606, 352] on button "NEXT" at bounding box center [591, 349] width 129 height 30
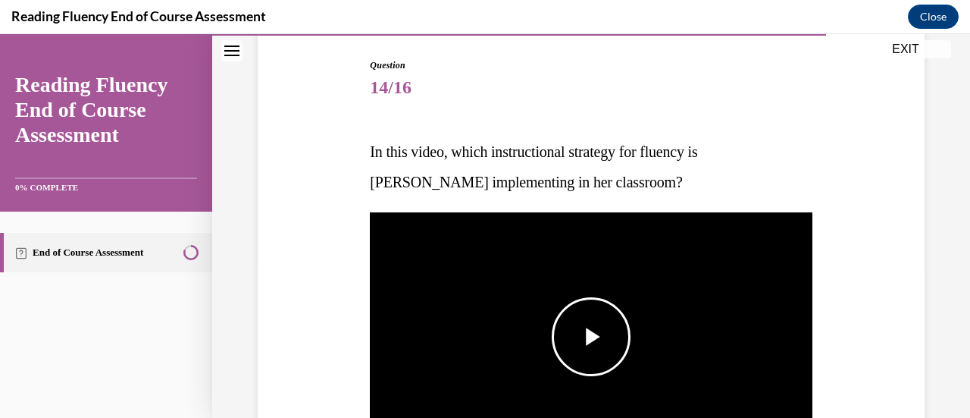
scroll to position [228, 0]
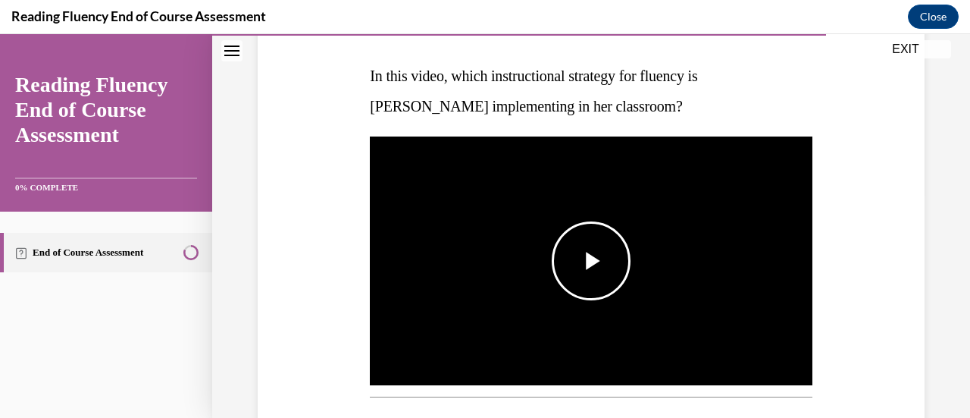
click at [591, 261] on span "Video player" at bounding box center [591, 261] width 0 height 0
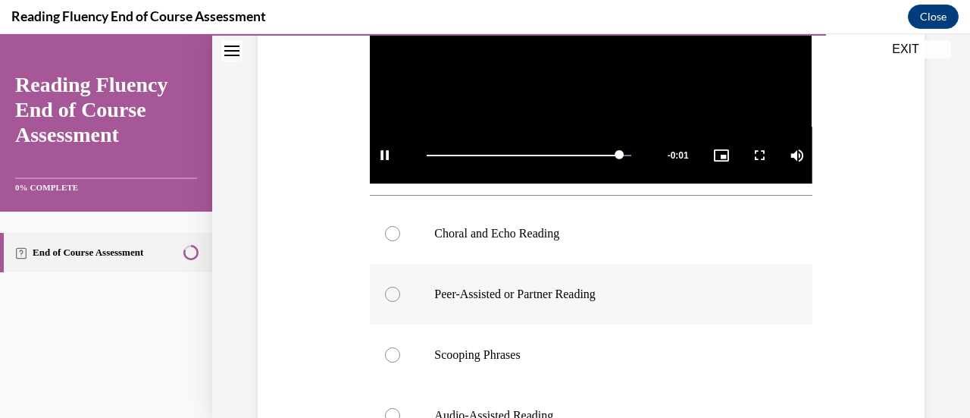
scroll to position [455, 0]
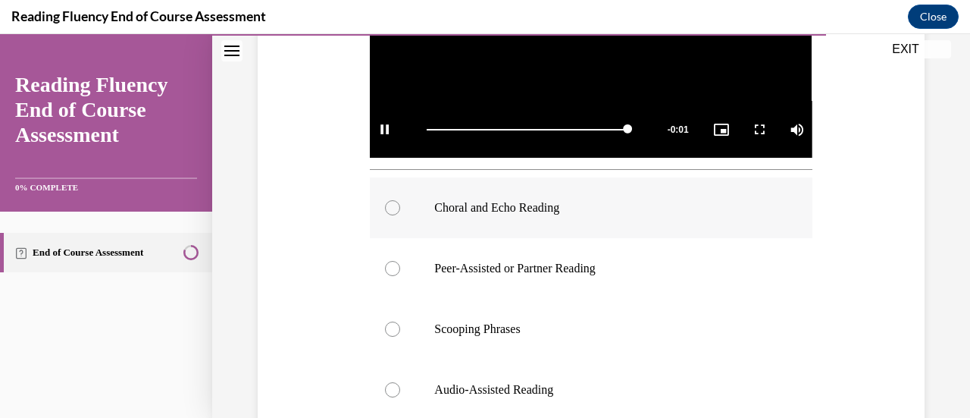
click at [396, 201] on div at bounding box center [392, 207] width 15 height 15
click at [396, 201] on input "Choral and Echo Reading" at bounding box center [392, 207] width 15 height 15
radio input "true"
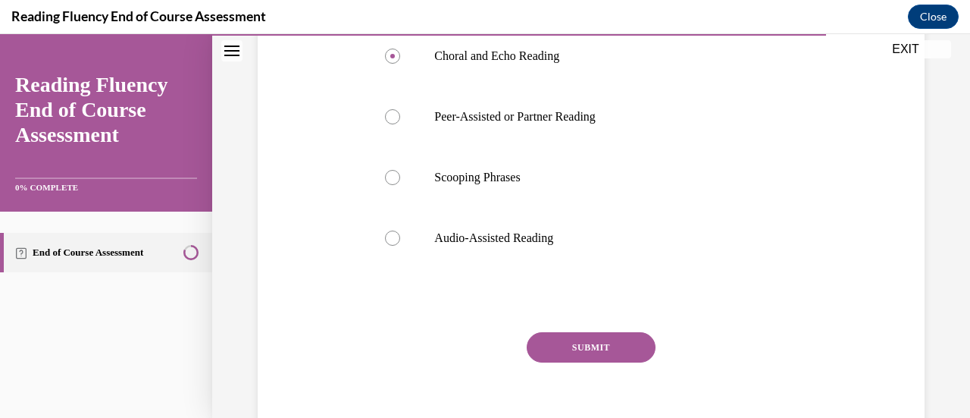
click at [590, 332] on button "SUBMIT" at bounding box center [591, 347] width 129 height 30
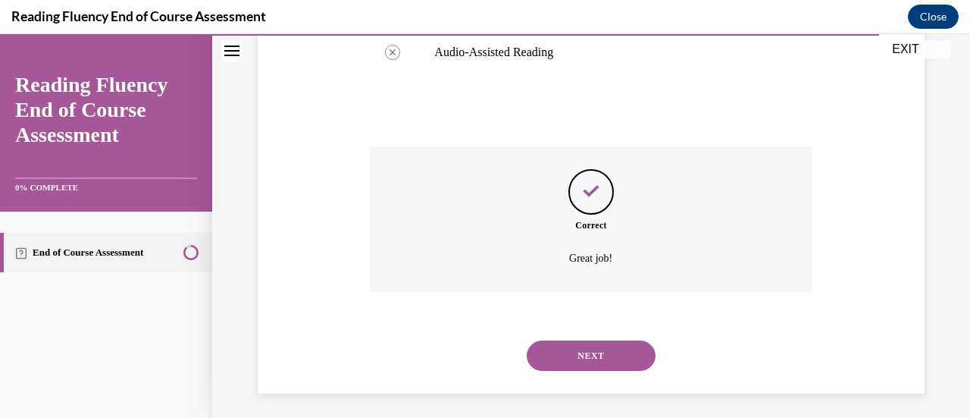
scroll to position [794, 0]
click at [588, 346] on button "NEXT" at bounding box center [591, 354] width 129 height 30
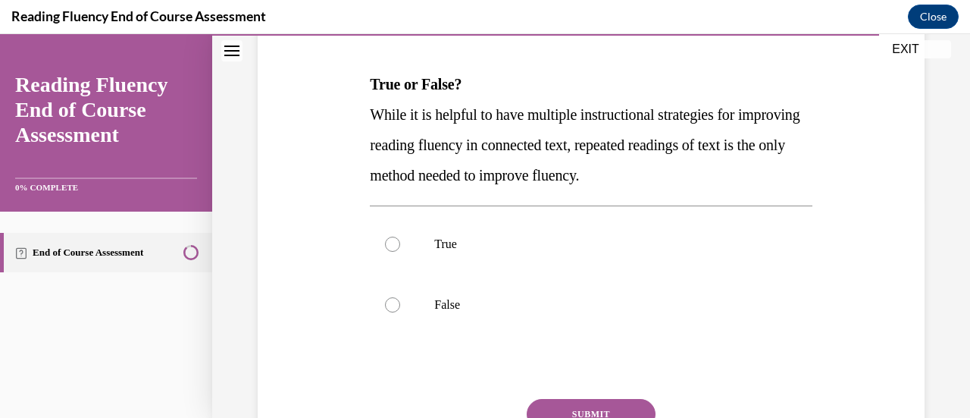
scroll to position [227, 0]
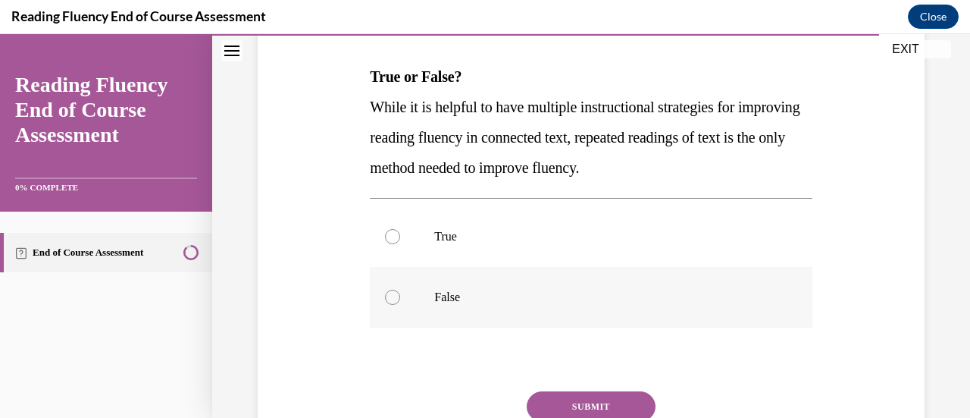
drag, startPoint x: 394, startPoint y: 292, endPoint x: 402, endPoint y: 299, distance: 10.8
click at [393, 291] on div at bounding box center [392, 296] width 15 height 15
click at [393, 291] on input "False" at bounding box center [392, 296] width 15 height 15
radio input "true"
click at [568, 396] on button "SUBMIT" at bounding box center [591, 406] width 129 height 30
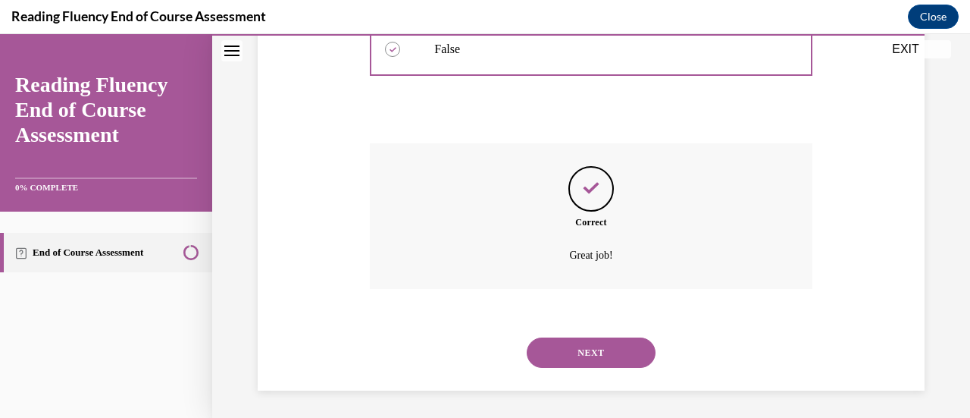
scroll to position [477, 0]
drag, startPoint x: 572, startPoint y: 338, endPoint x: 569, endPoint y: 330, distance: 8.9
click at [572, 336] on button "NEXT" at bounding box center [591, 350] width 129 height 30
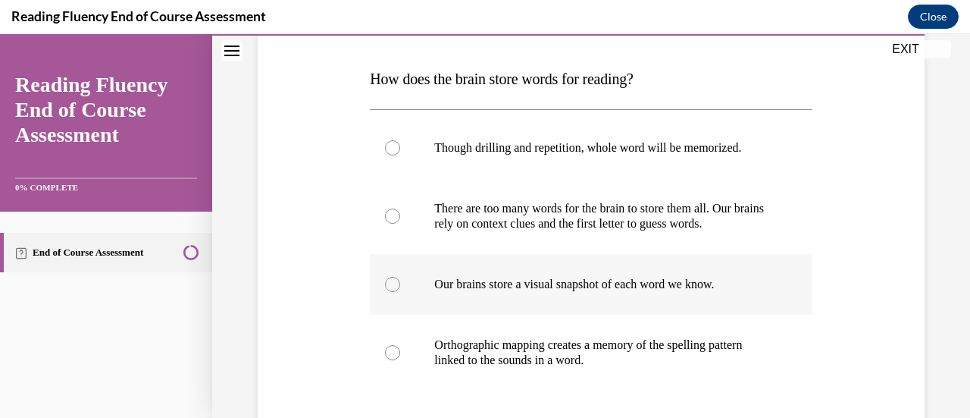
scroll to position [227, 0]
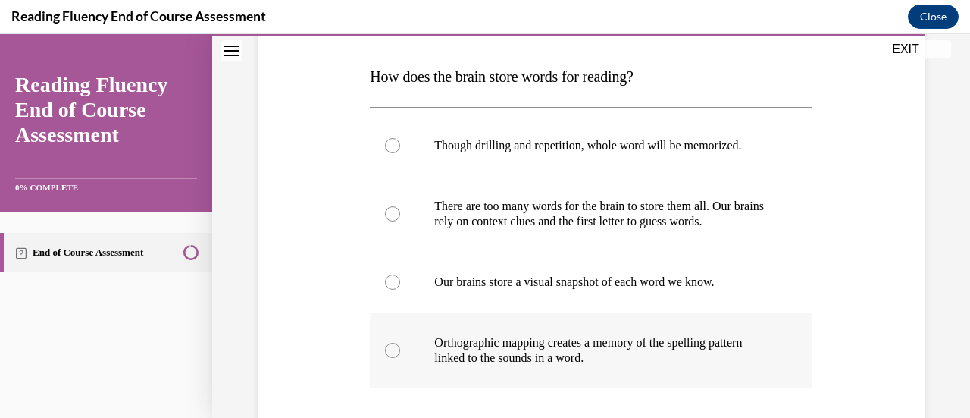
click at [391, 348] on div at bounding box center [392, 350] width 15 height 15
click at [391, 348] on input "Orthographic mapping creates a memory of the spelling pattern linked to the sou…" at bounding box center [392, 350] width 15 height 15
radio input "true"
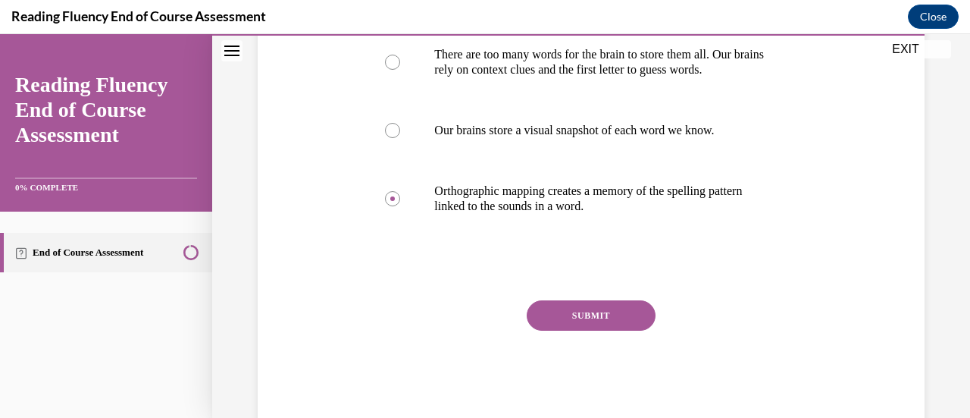
click at [555, 308] on button "SUBMIT" at bounding box center [591, 315] width 129 height 30
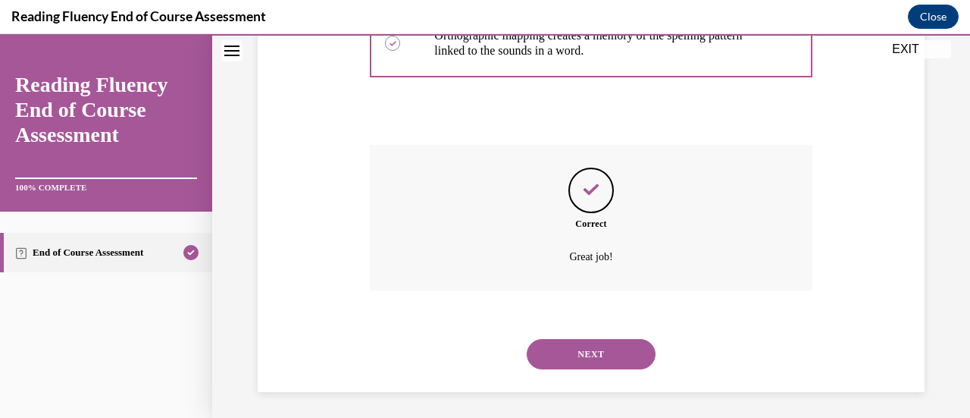
scroll to position [538, 0]
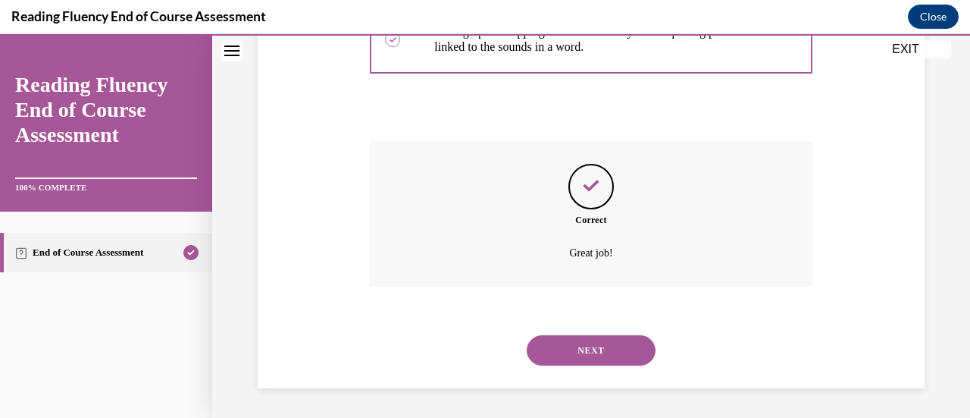
click at [583, 340] on button "NEXT" at bounding box center [591, 350] width 129 height 30
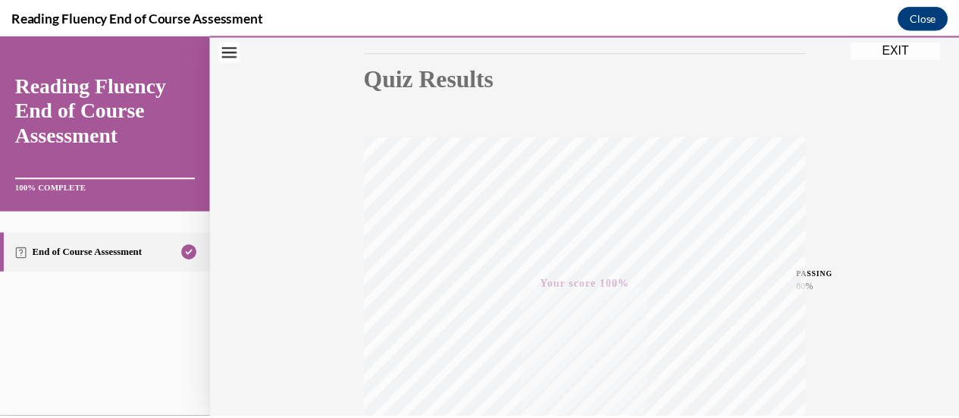
scroll to position [166, 0]
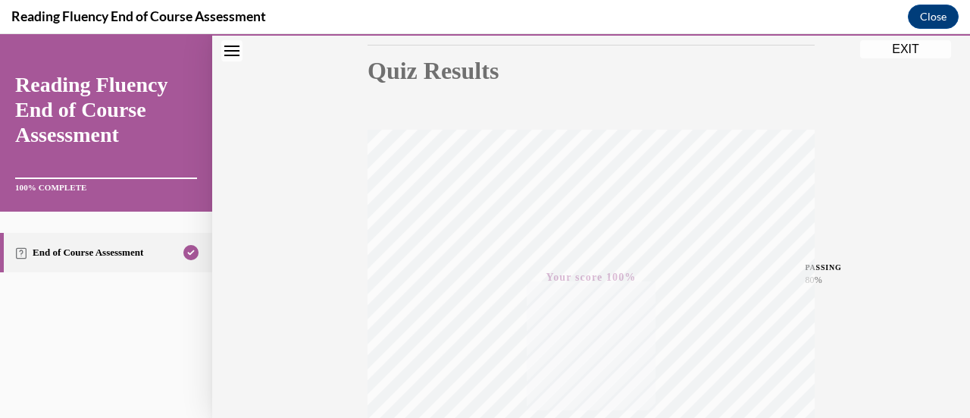
click at [890, 47] on button "EXIT" at bounding box center [905, 49] width 91 height 18
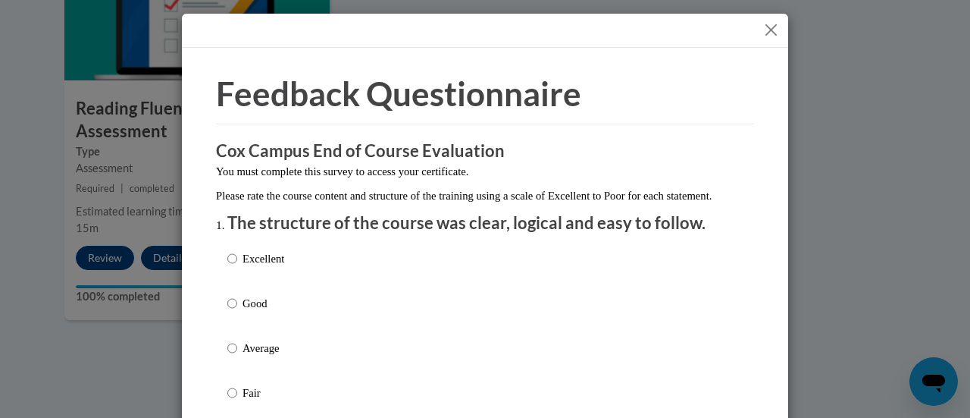
scroll to position [76, 0]
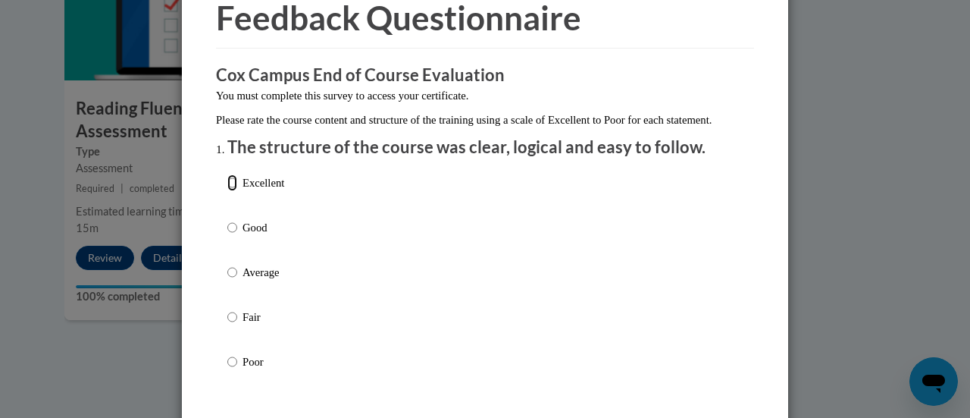
click at [227, 191] on input "Excellent" at bounding box center [232, 182] width 10 height 17
radio input "true"
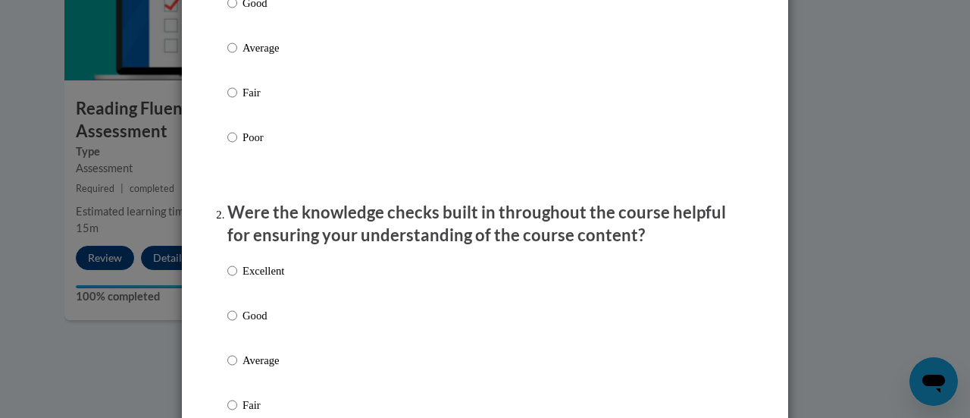
scroll to position [303, 0]
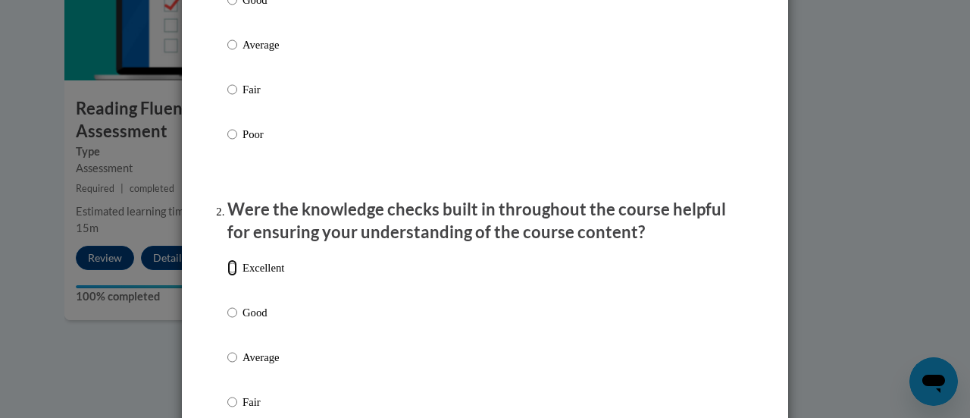
click at [227, 276] on input "Excellent" at bounding box center [232, 267] width 10 height 17
radio input "true"
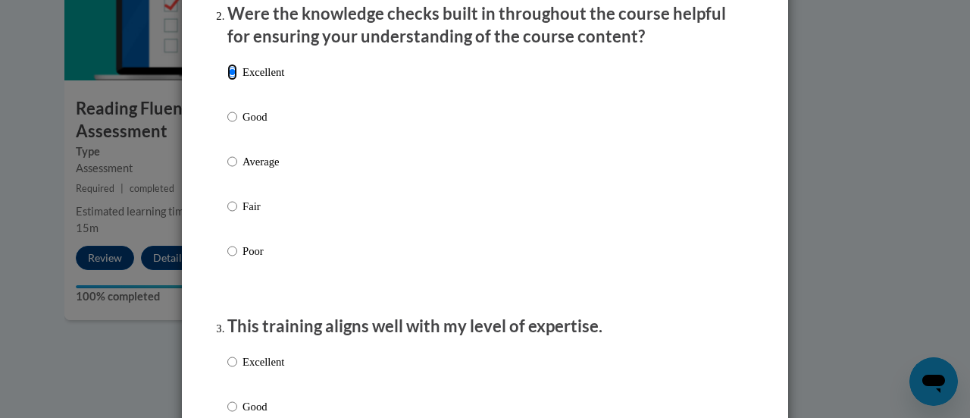
scroll to position [530, 0]
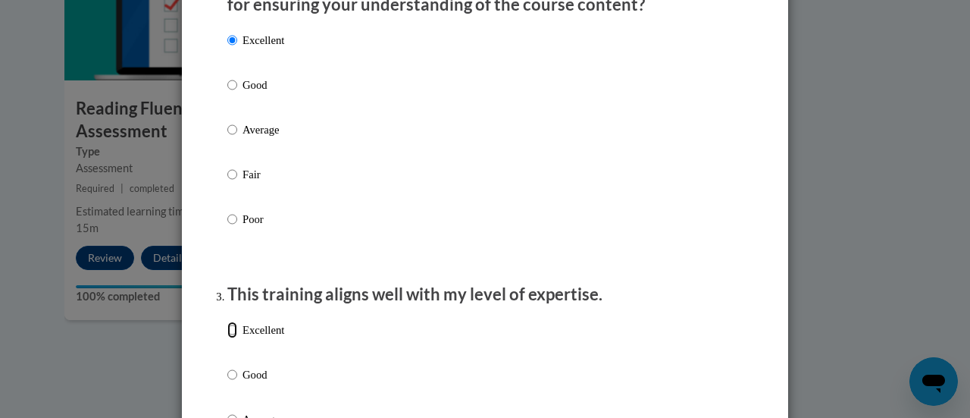
click at [227, 338] on input "Excellent" at bounding box center [232, 329] width 10 height 17
radio input "true"
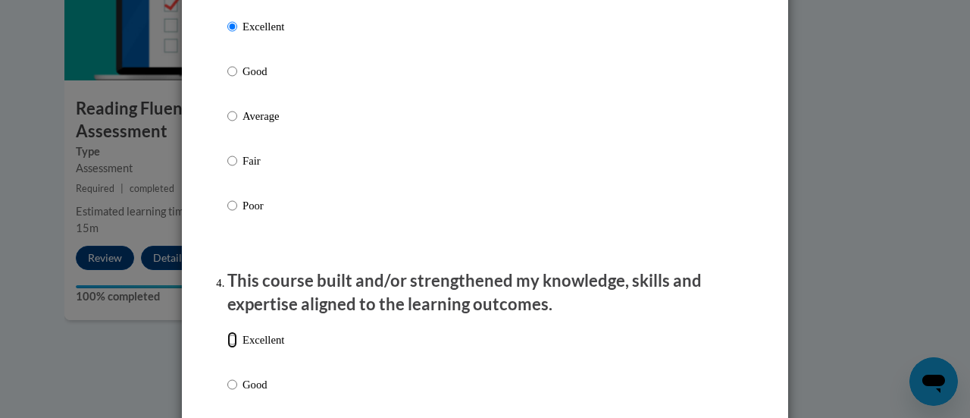
click at [228, 348] on input "Excellent" at bounding box center [232, 339] width 10 height 17
radio input "true"
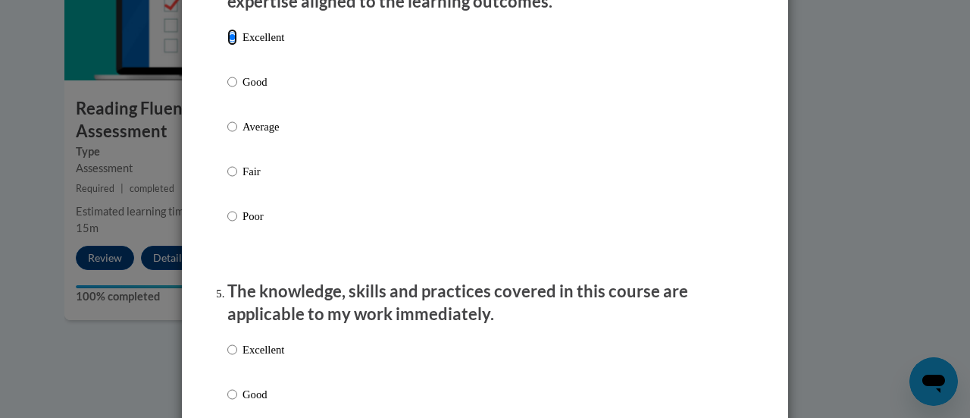
scroll to position [1213, 0]
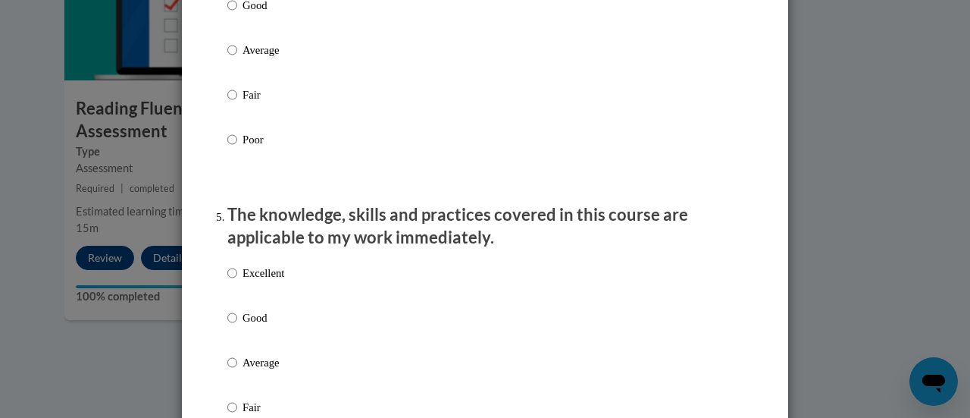
click at [230, 281] on input "Excellent" at bounding box center [232, 272] width 10 height 17
radio input "true"
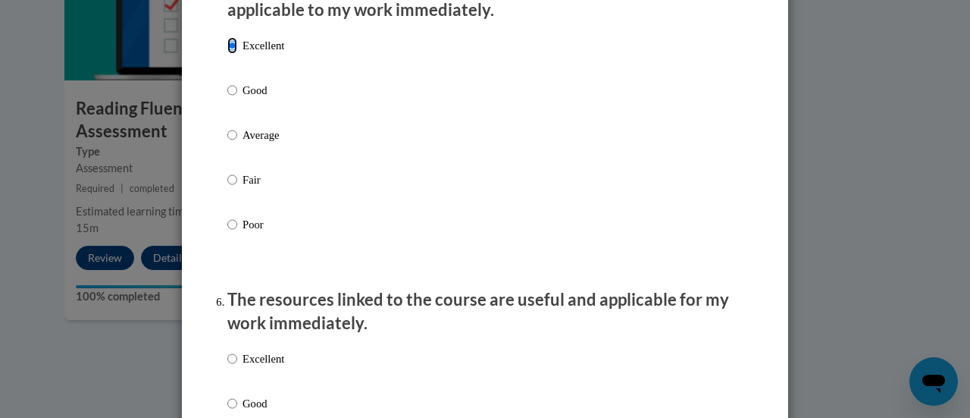
scroll to position [1516, 0]
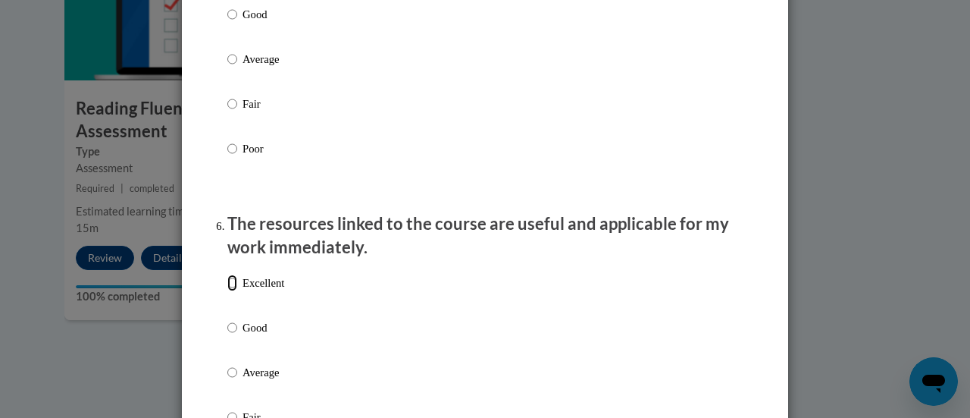
click at [227, 291] on input "Excellent" at bounding box center [232, 282] width 10 height 17
radio input "true"
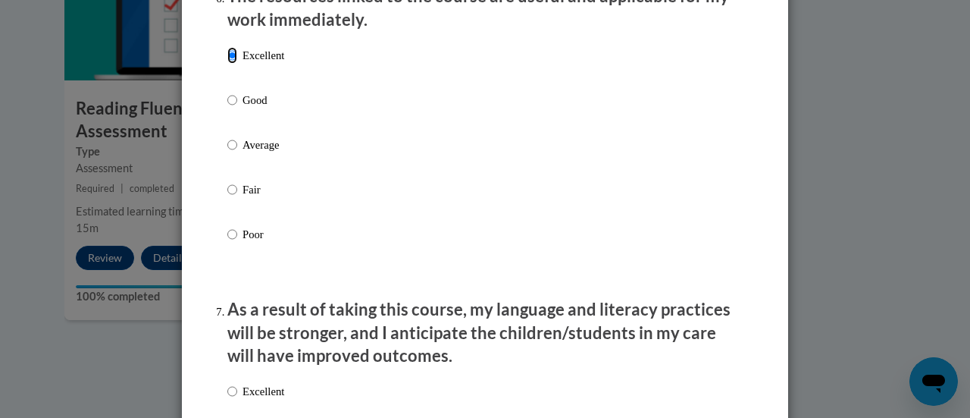
scroll to position [1895, 0]
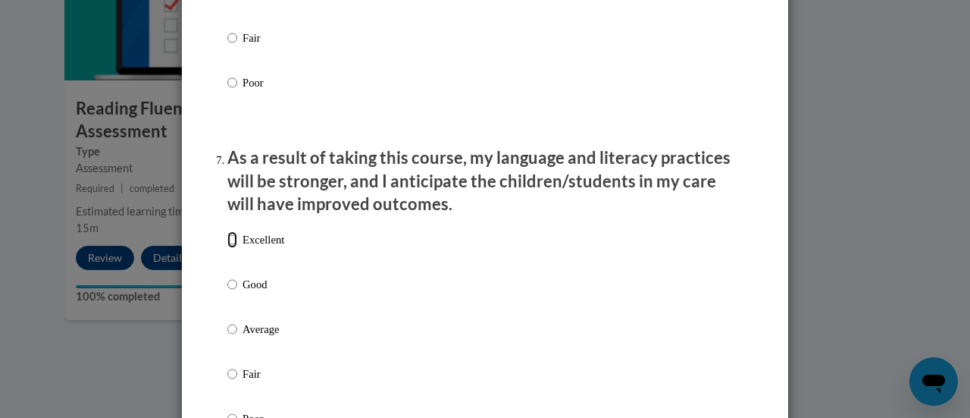
click at [230, 248] on input "Excellent" at bounding box center [232, 239] width 10 height 17
radio input "true"
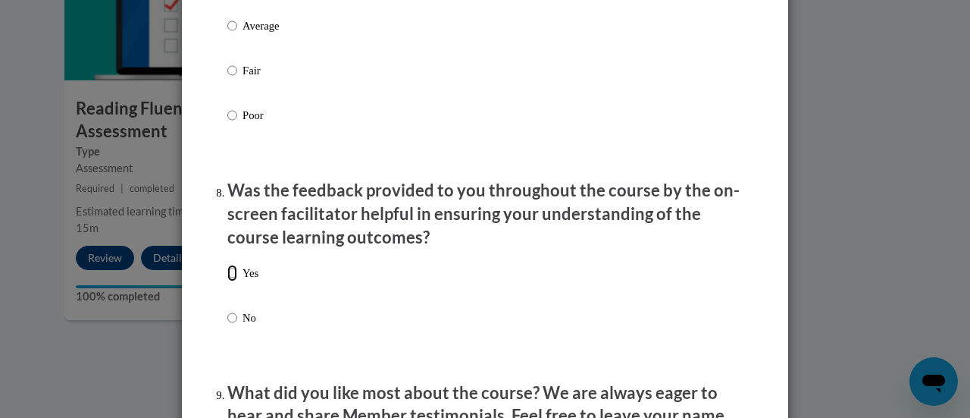
click at [227, 281] on input "Yes" at bounding box center [232, 272] width 10 height 17
radio input "true"
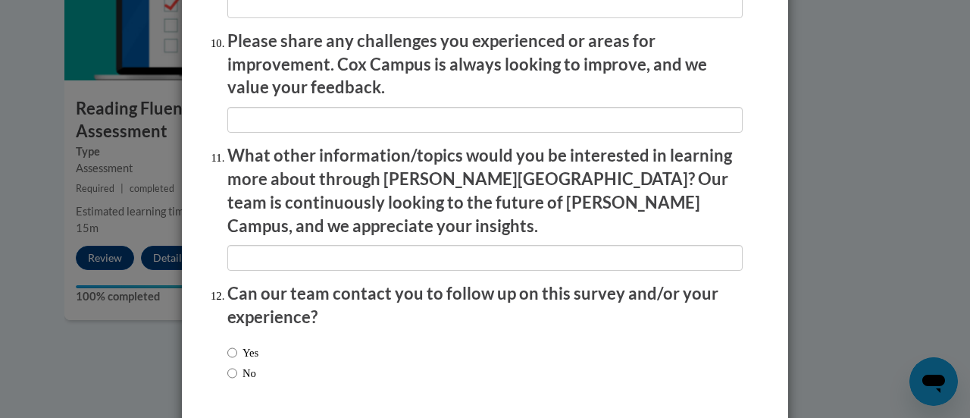
scroll to position [2728, 0]
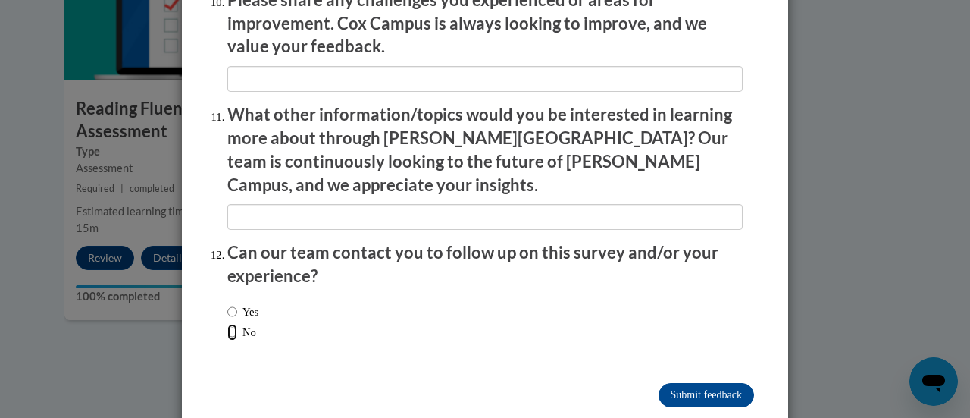
click at [229, 324] on input "No" at bounding box center [232, 332] width 10 height 17
radio input "true"
click at [714, 383] on input "Submit feedback" at bounding box center [706, 395] width 95 height 24
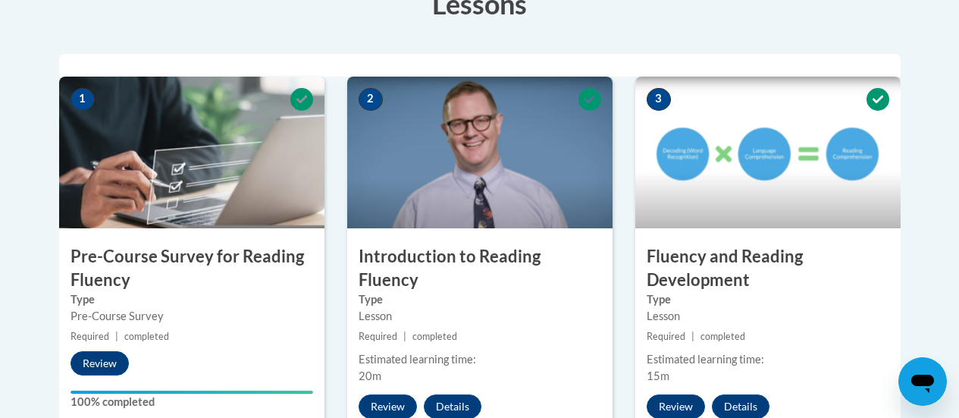
scroll to position [379, 0]
